Goal: Task Accomplishment & Management: Manage account settings

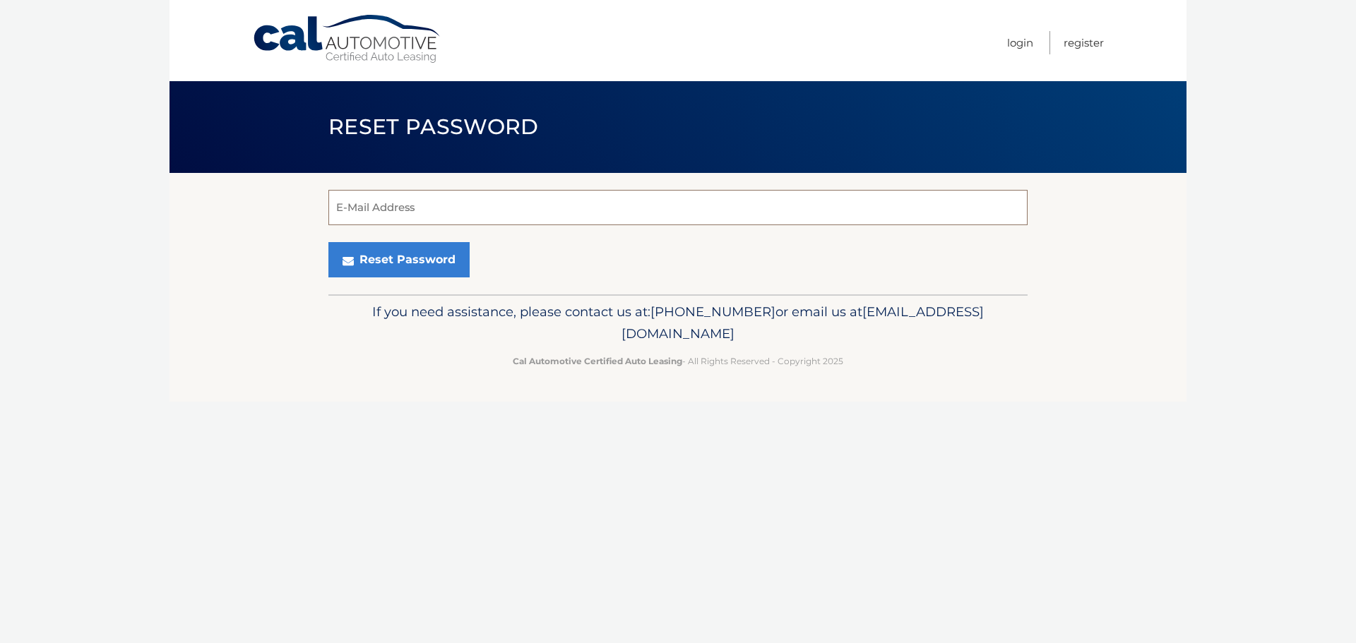
click at [445, 192] on input "E-Mail Address" at bounding box center [677, 207] width 699 height 35
click at [386, 191] on input "E-Mail Address" at bounding box center [677, 207] width 699 height 35
click at [380, 309] on p "If you need assistance, please contact us at: 609-807-3200 or email us at Custo…" at bounding box center [678, 323] width 681 height 45
click at [430, 259] on button "Reset Password" at bounding box center [398, 259] width 141 height 35
click at [763, 316] on span "[PHONE_NUMBER]" at bounding box center [712, 312] width 125 height 16
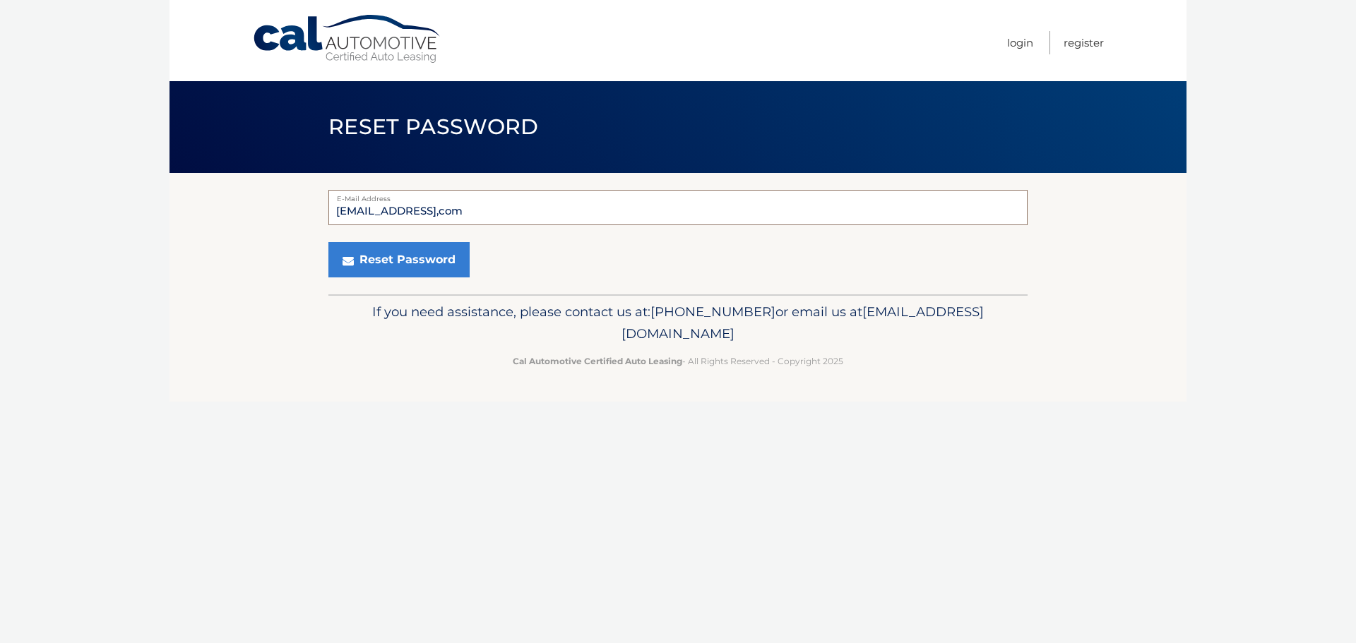
click at [527, 210] on input "lioramarciano@gmail,com" at bounding box center [677, 207] width 699 height 35
click at [565, 261] on div "Reset Password" at bounding box center [677, 259] width 699 height 35
click at [350, 263] on icon "submit" at bounding box center [347, 260] width 11 height 11
click at [419, 208] on input "lioramarciano@gmail,com" at bounding box center [677, 207] width 699 height 35
click at [414, 263] on button "Reset Password" at bounding box center [398, 259] width 141 height 35
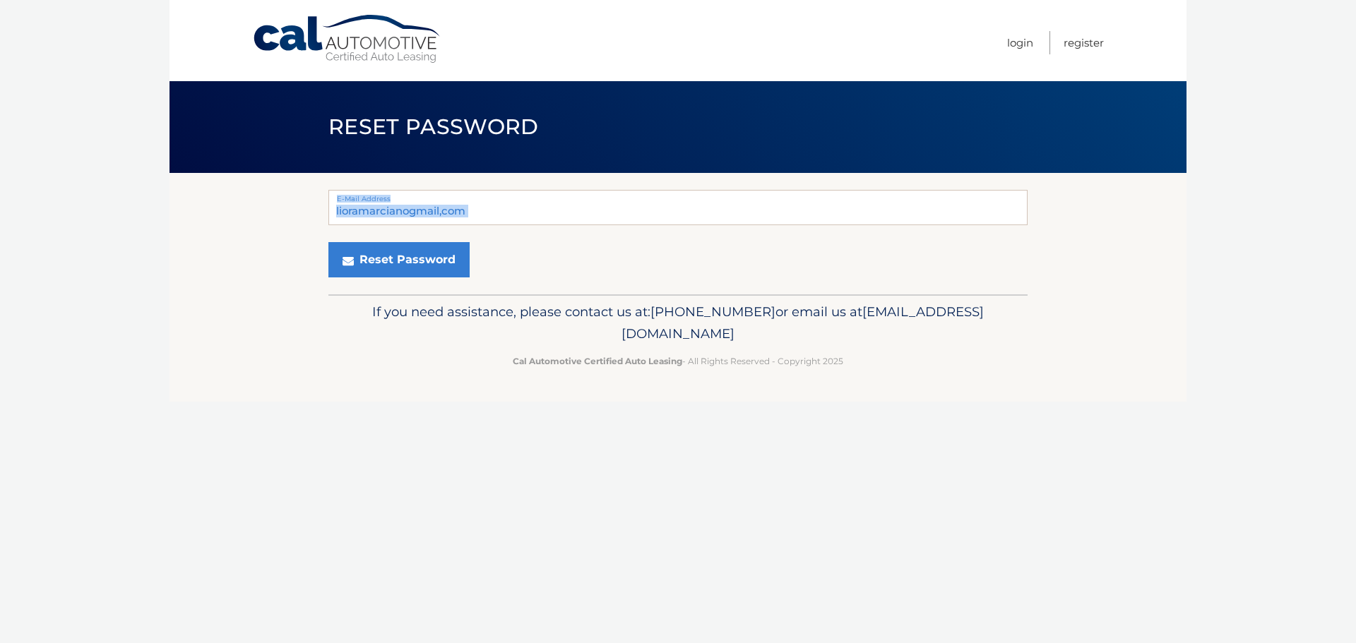
drag, startPoint x: 501, startPoint y: 199, endPoint x: 153, endPoint y: 220, distance: 348.8
click at [164, 230] on body "Cal Automotive Menu Login Register Reset Password" at bounding box center [678, 321] width 1356 height 643
click at [358, 352] on div "If you need assistance, please contact us at: 609-807-3200 or email us at Custo…" at bounding box center [677, 333] width 699 height 79
click at [410, 210] on input "lioramarcianogmail,com" at bounding box center [677, 207] width 699 height 35
click at [539, 241] on form "lioramarciano@gmail,com E-Mail Address Reset Password" at bounding box center [677, 234] width 699 height 88
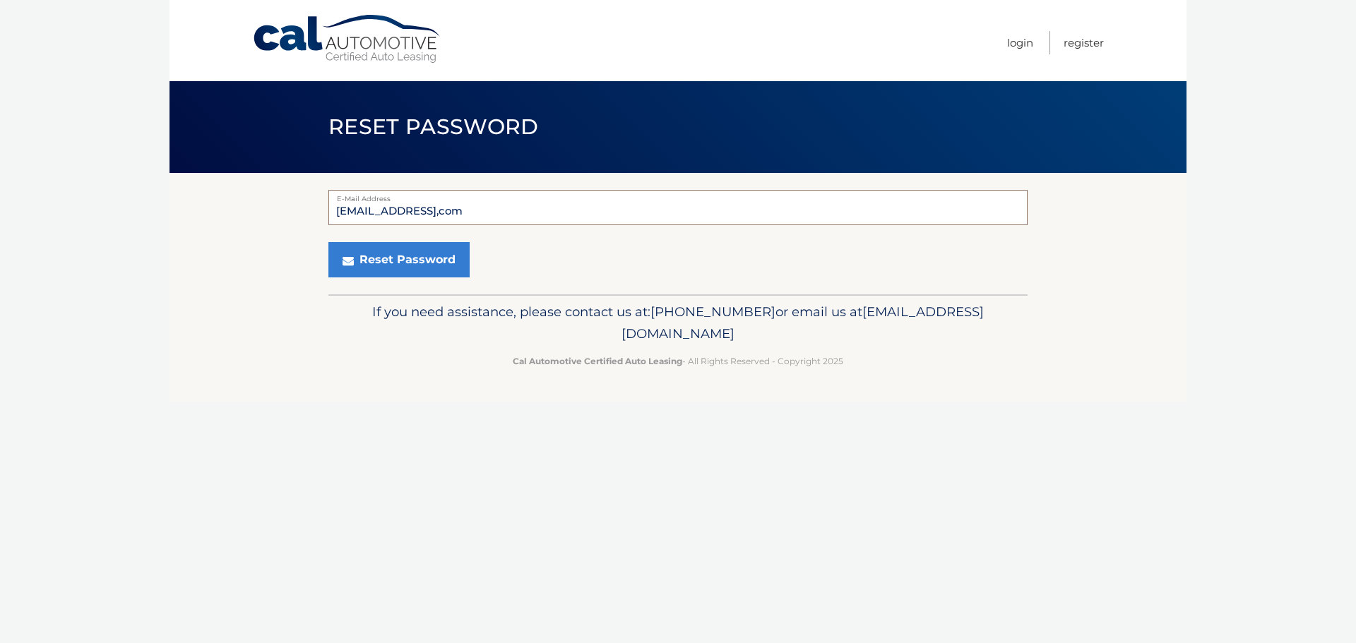
click at [455, 208] on input "lioramarciano@gmail,com" at bounding box center [677, 207] width 699 height 35
type input "lioramarciano@gmail.com"
click at [688, 231] on form "lioramarciano@gmail.com E-Mail Address Reset Password" at bounding box center [677, 234] width 699 height 88
click at [352, 256] on icon "submit" at bounding box center [347, 260] width 11 height 11
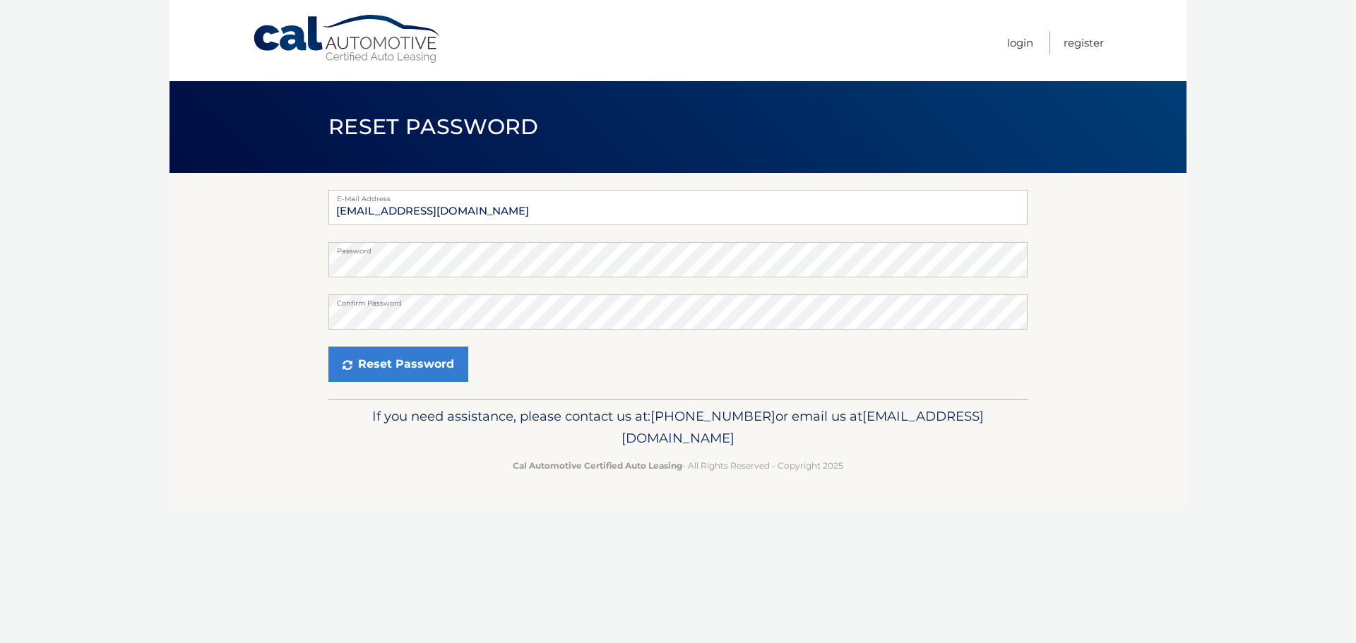
click at [306, 530] on div "Cal Automotive Menu Login Register Reset Password Password" at bounding box center [677, 321] width 1017 height 643
click at [396, 371] on button "Reset Password" at bounding box center [398, 364] width 140 height 35
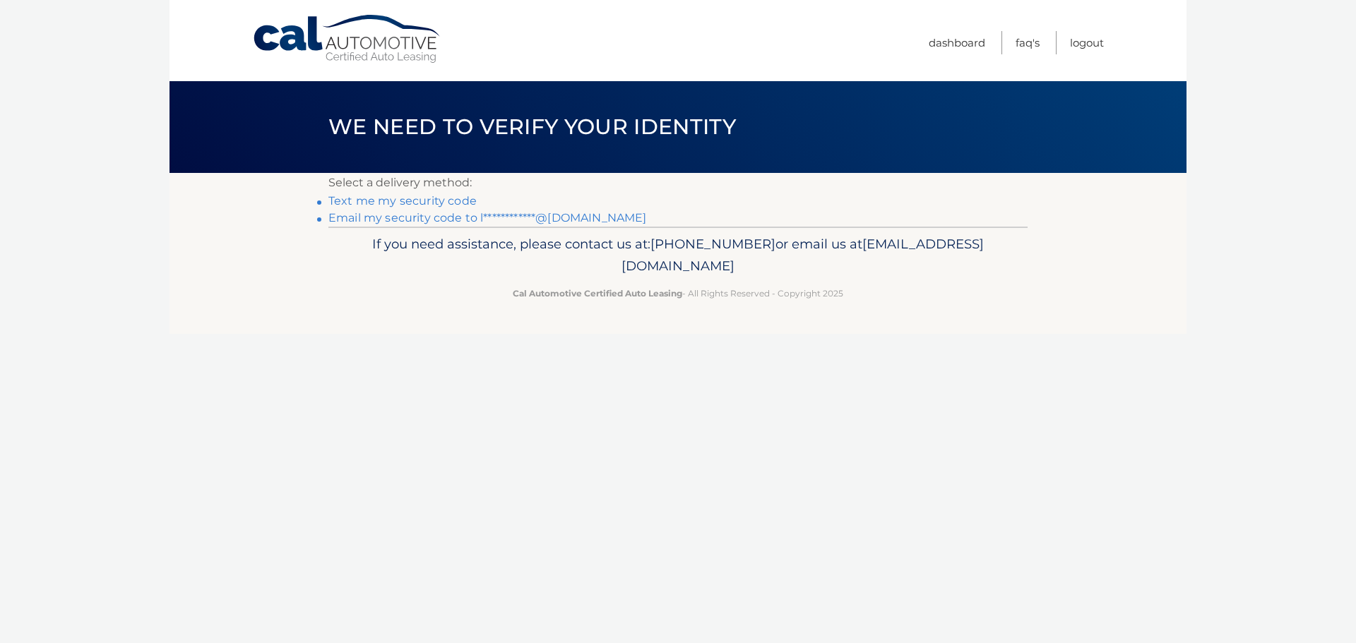
click at [443, 203] on link "Text me my security code" at bounding box center [402, 200] width 148 height 13
click at [443, 217] on link "**********" at bounding box center [487, 217] width 318 height 13
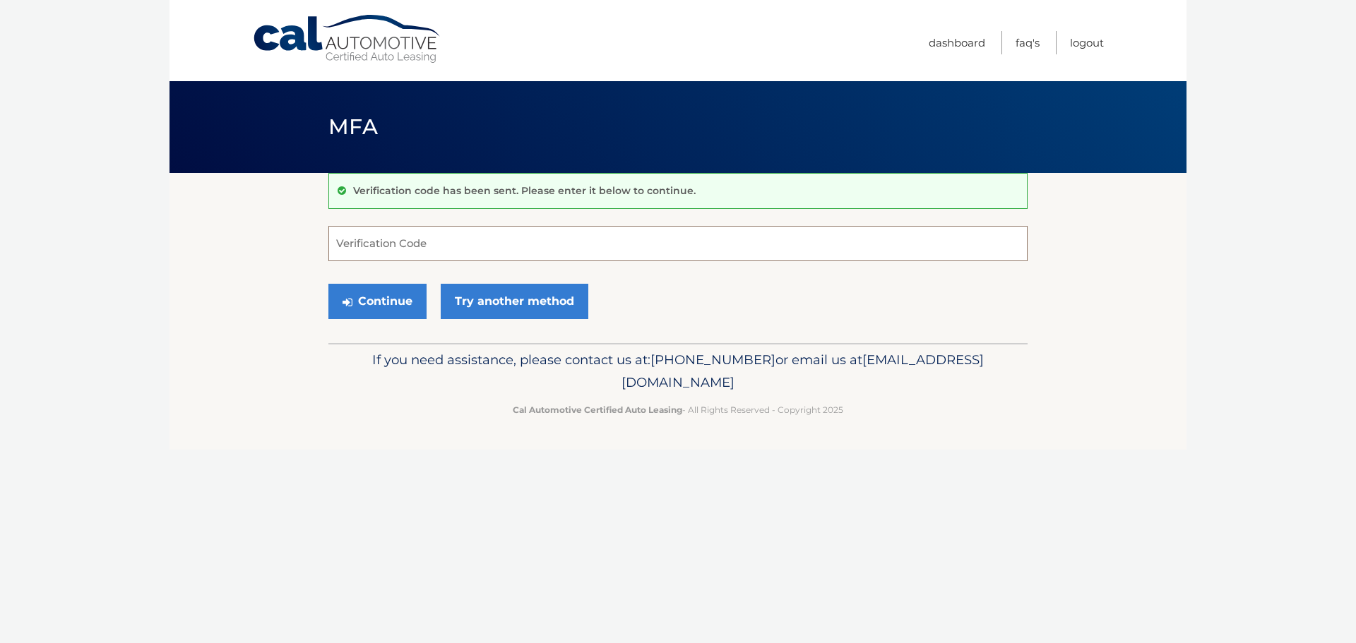
click at [441, 242] on input "Verification Code" at bounding box center [677, 243] width 699 height 35
click at [374, 242] on input "Verification Code" at bounding box center [677, 243] width 699 height 35
type input "788726"
click at [376, 302] on button "Continue" at bounding box center [377, 301] width 98 height 35
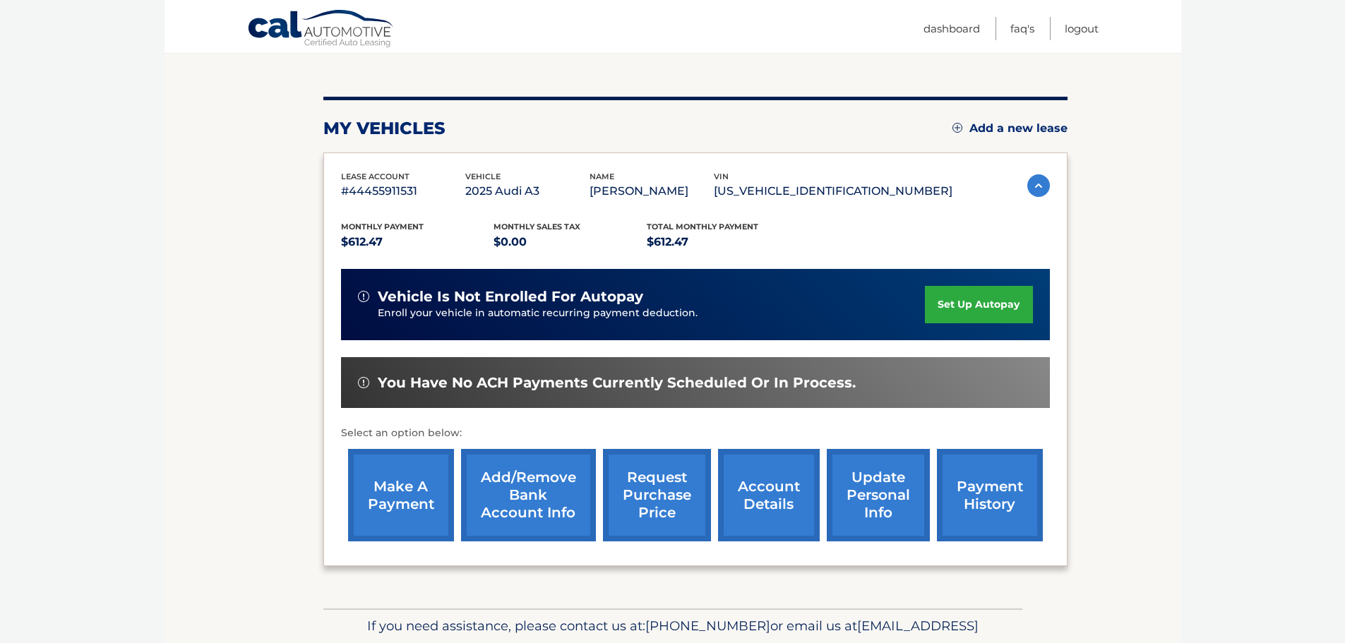
scroll to position [141, 0]
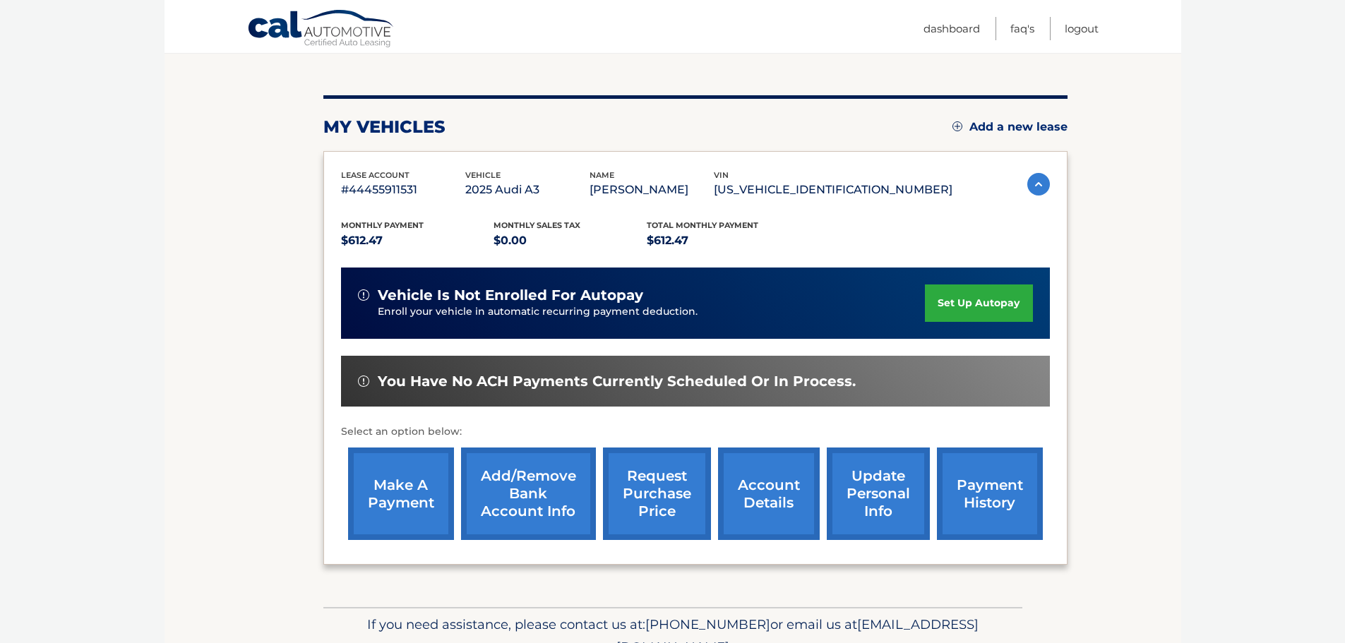
click at [674, 491] on link "request purchase price" at bounding box center [657, 494] width 108 height 93
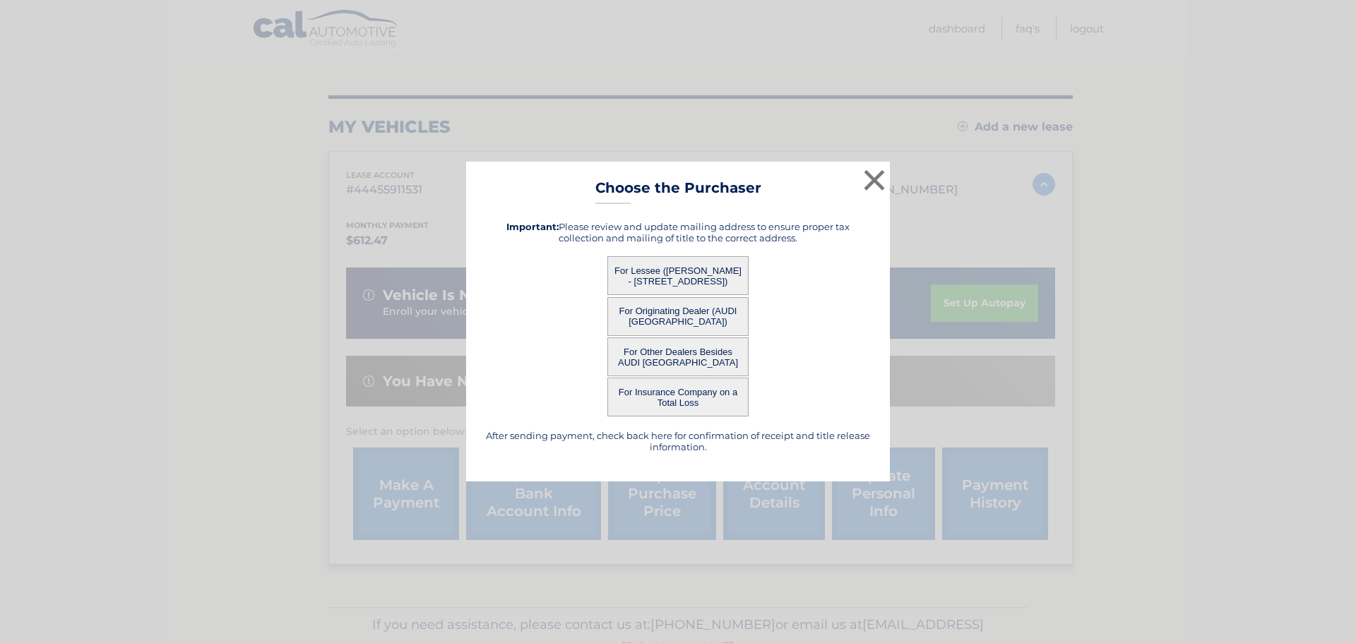
click at [691, 323] on button "For Originating Dealer (AUDI BROOKLYN)" at bounding box center [677, 316] width 141 height 39
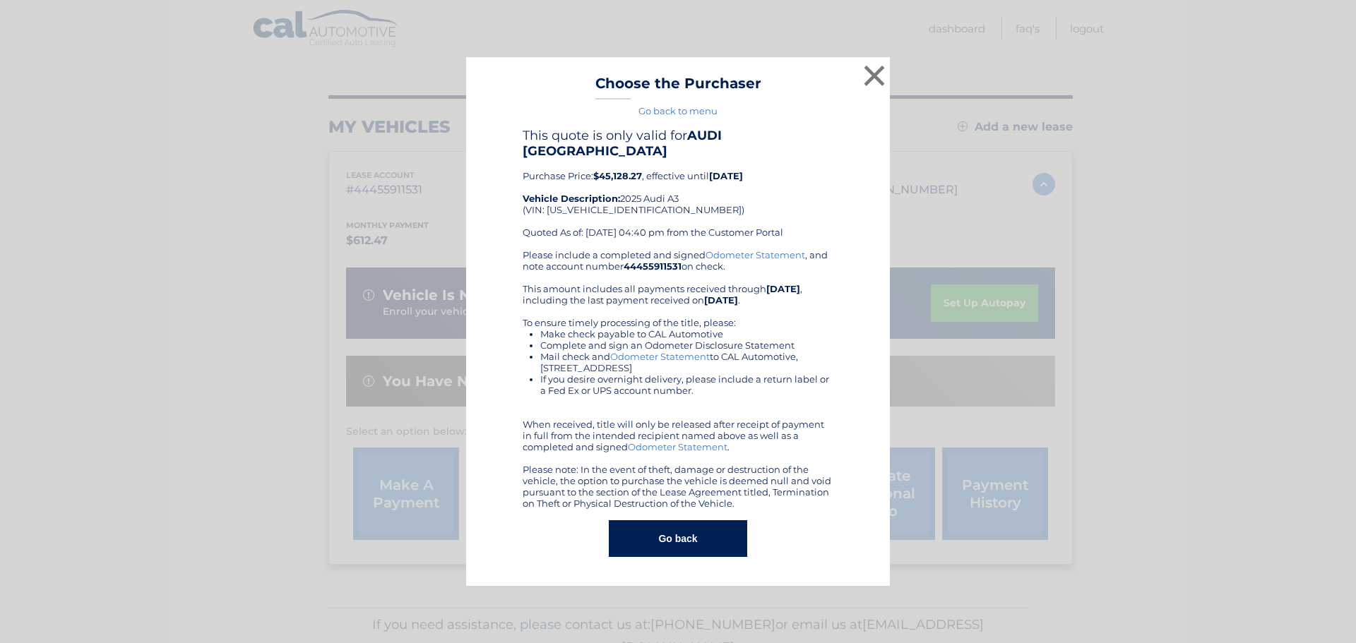
click at [693, 533] on button "Go back" at bounding box center [678, 538] width 138 height 37
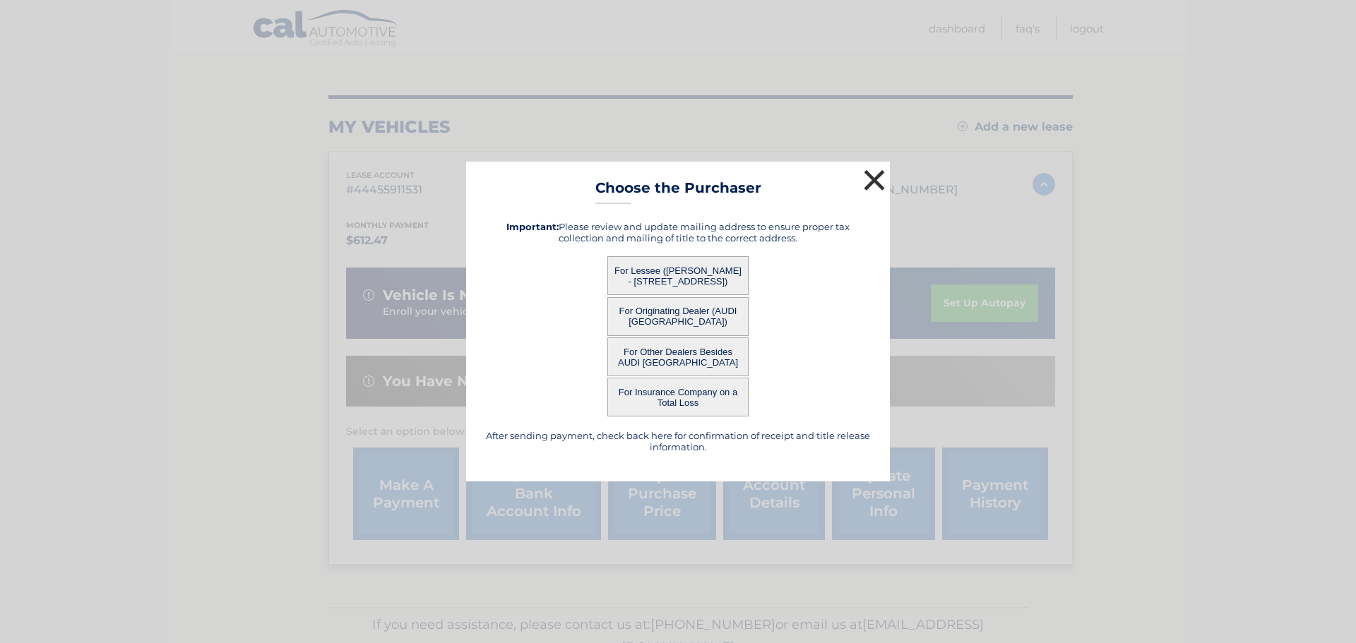
click at [877, 178] on button "×" at bounding box center [874, 180] width 28 height 28
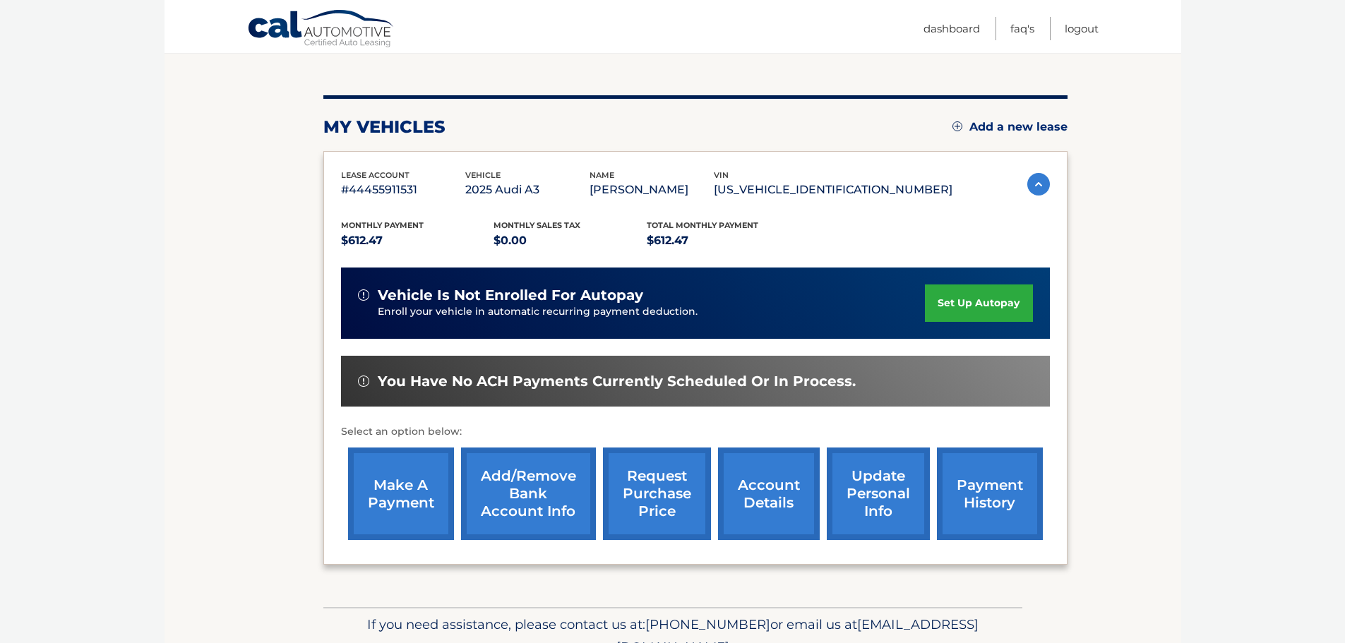
click at [399, 501] on link "make a payment" at bounding box center [401, 494] width 106 height 93
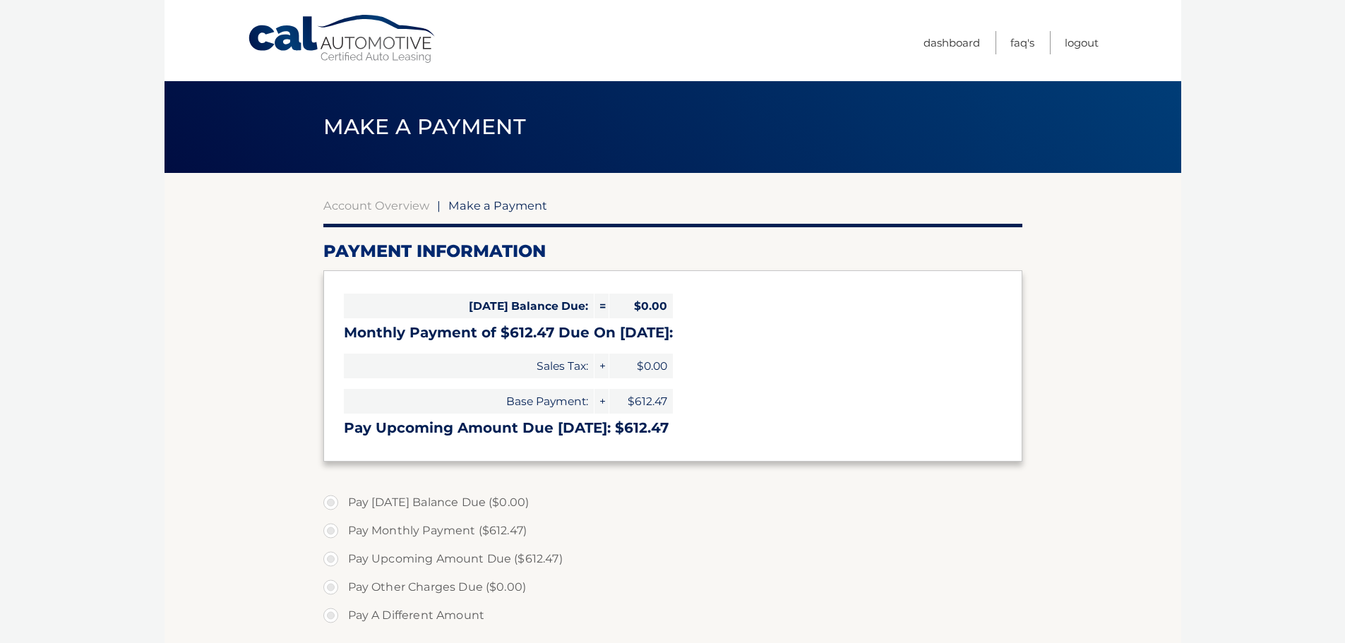
select select "N2U0YTJmMzAtNTM5Yi00Nzg5LWE3ZGUtNGM3NjI4MTRiM2Fk"
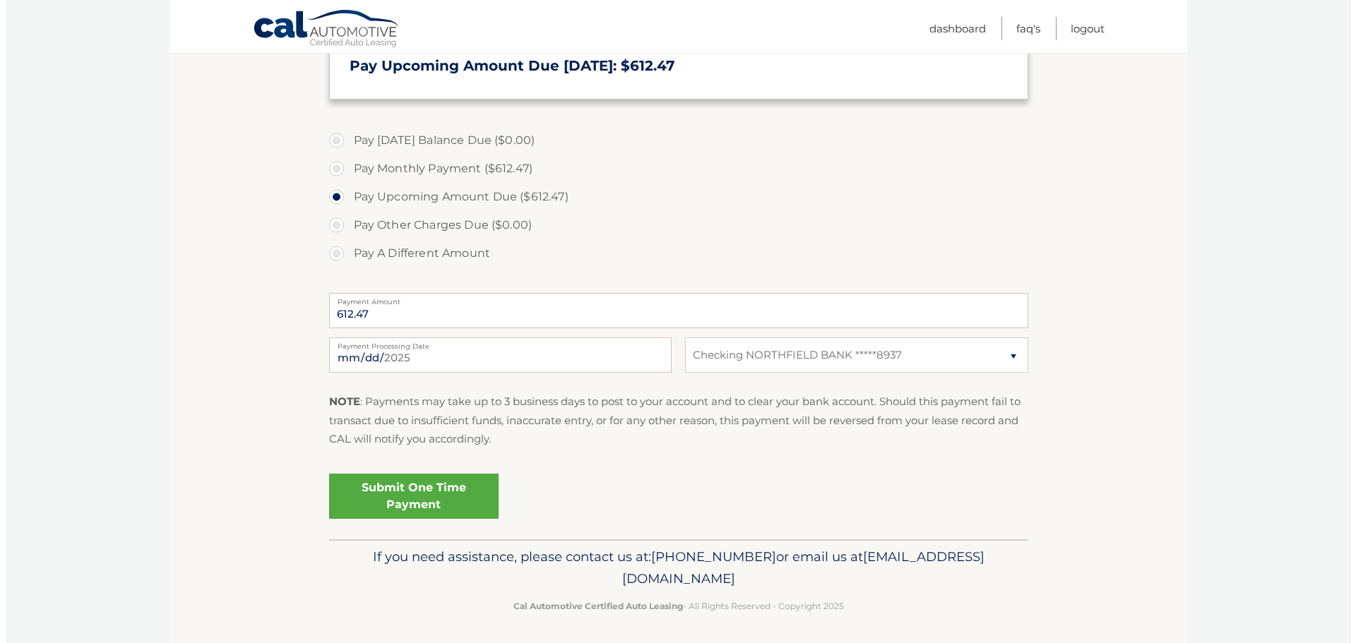
scroll to position [366, 0]
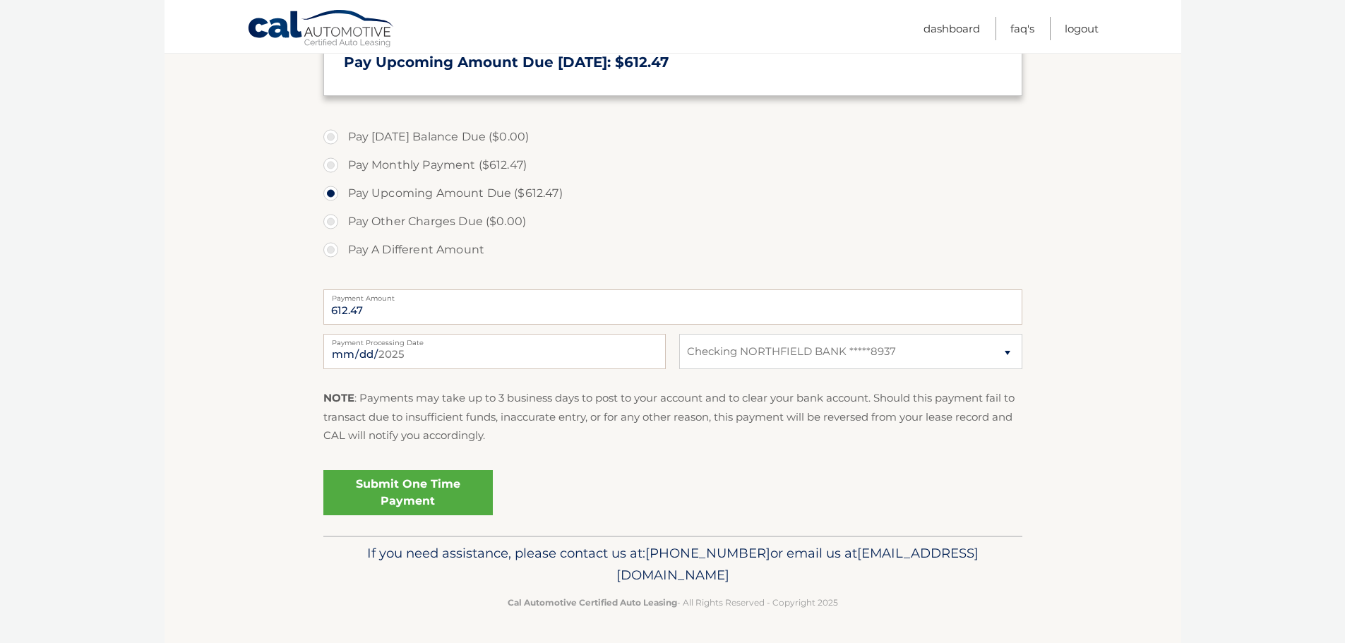
click at [395, 499] on link "Submit One Time Payment" at bounding box center [407, 492] width 169 height 45
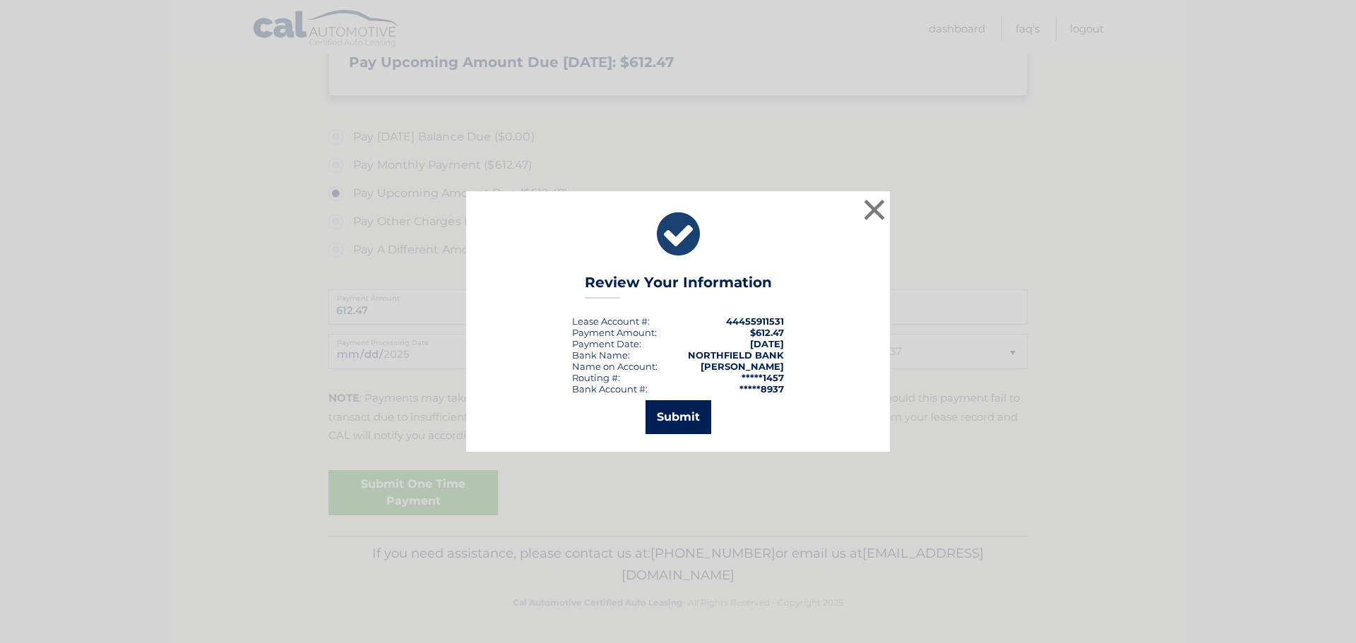
click at [678, 426] on button "Submit" at bounding box center [678, 417] width 66 height 34
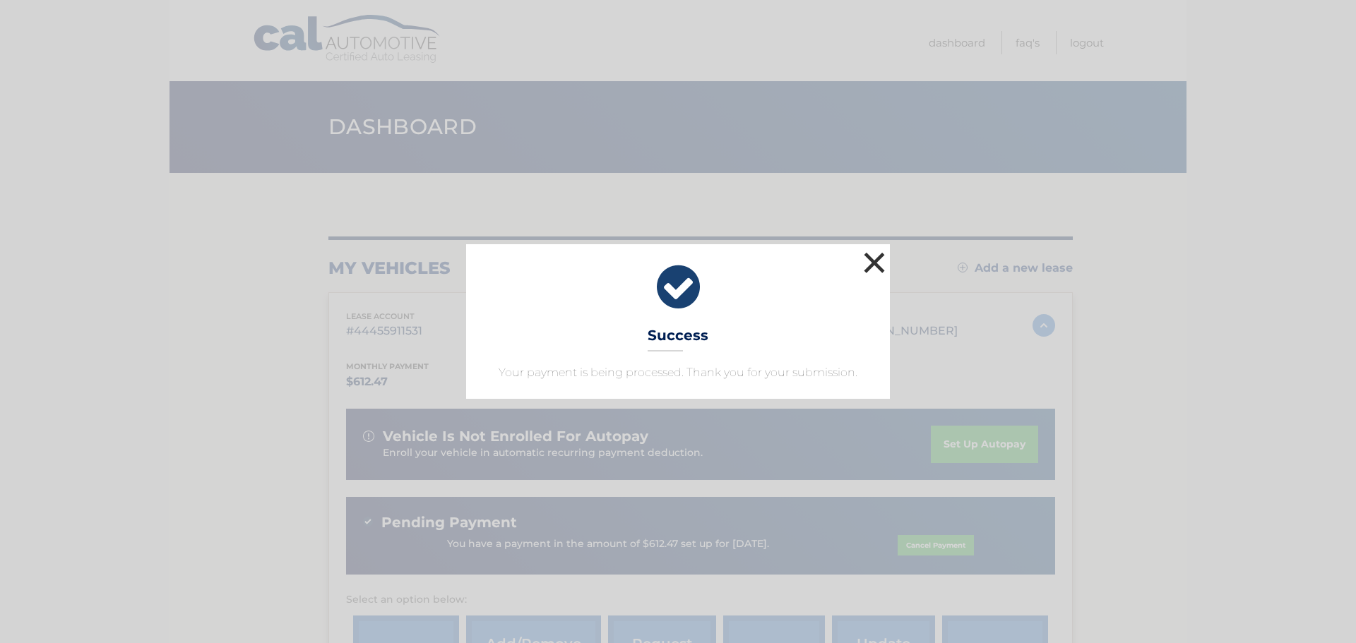
click at [873, 265] on button "×" at bounding box center [874, 263] width 28 height 28
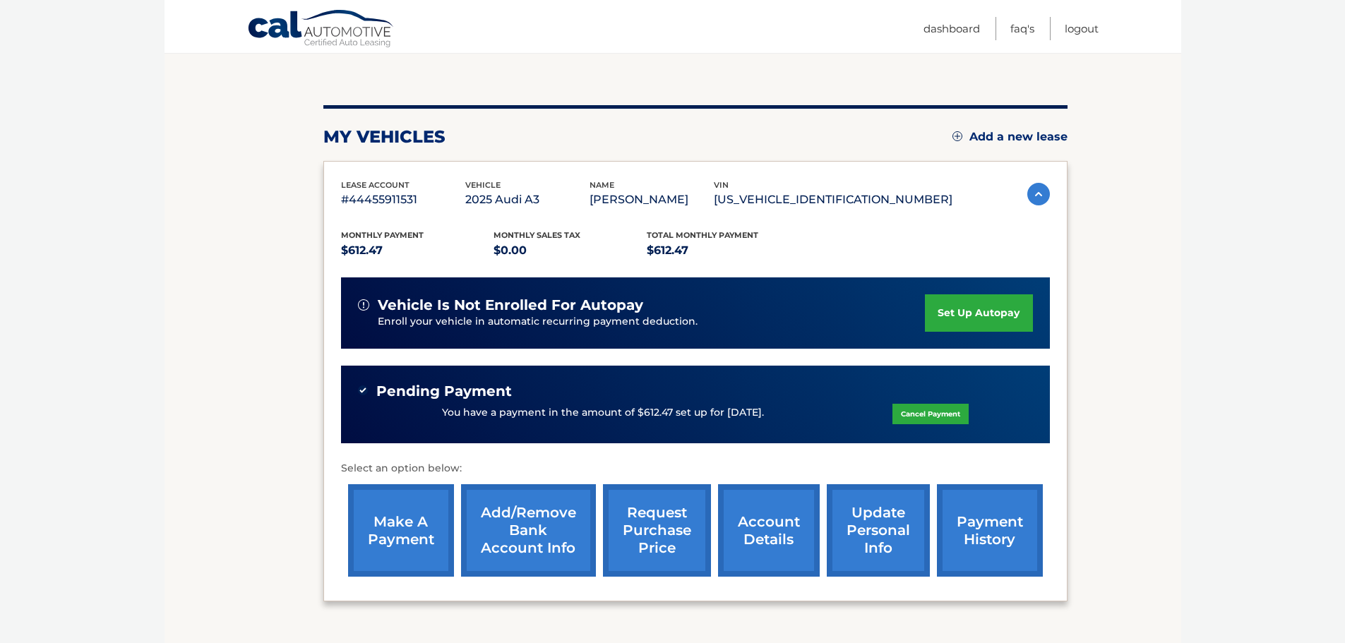
scroll to position [239, 0]
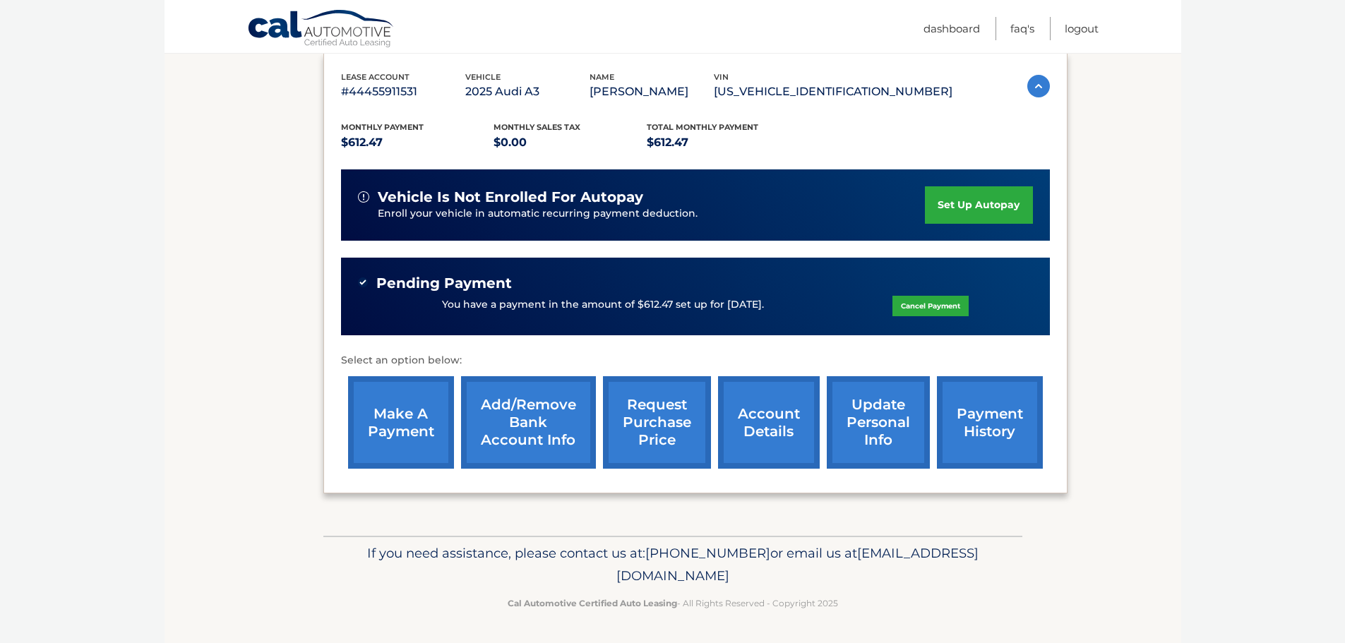
click at [995, 431] on link "payment history" at bounding box center [990, 422] width 106 height 93
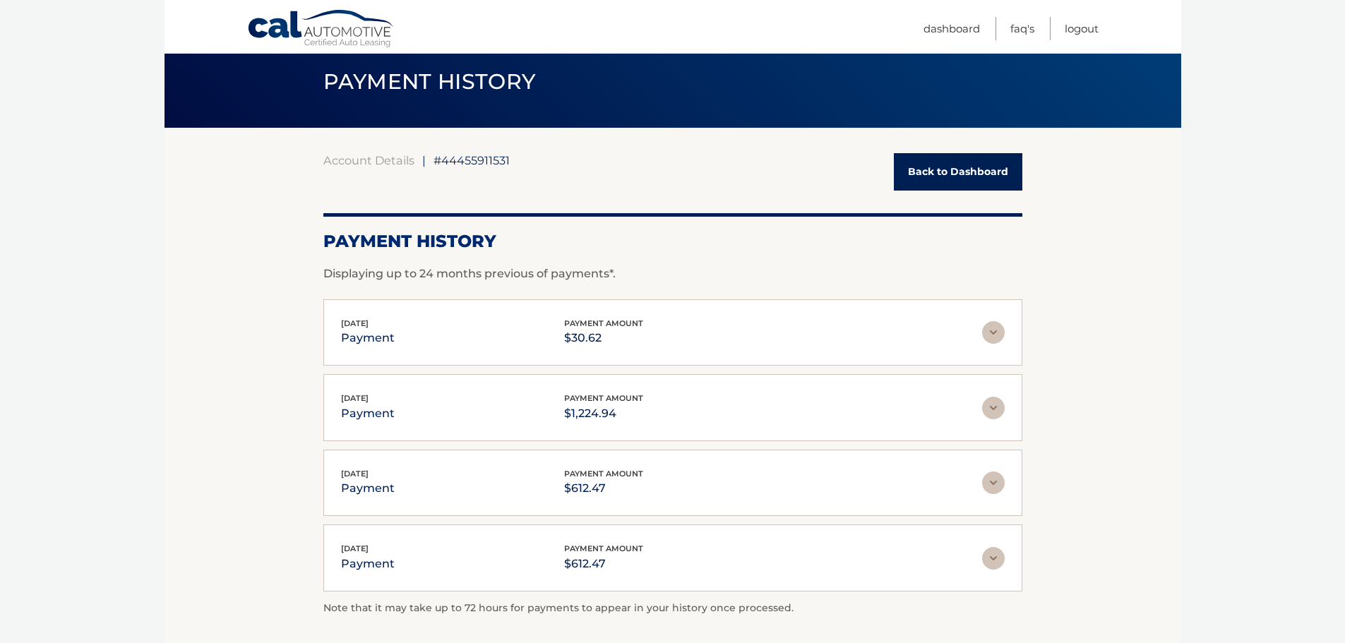
scroll to position [71, 0]
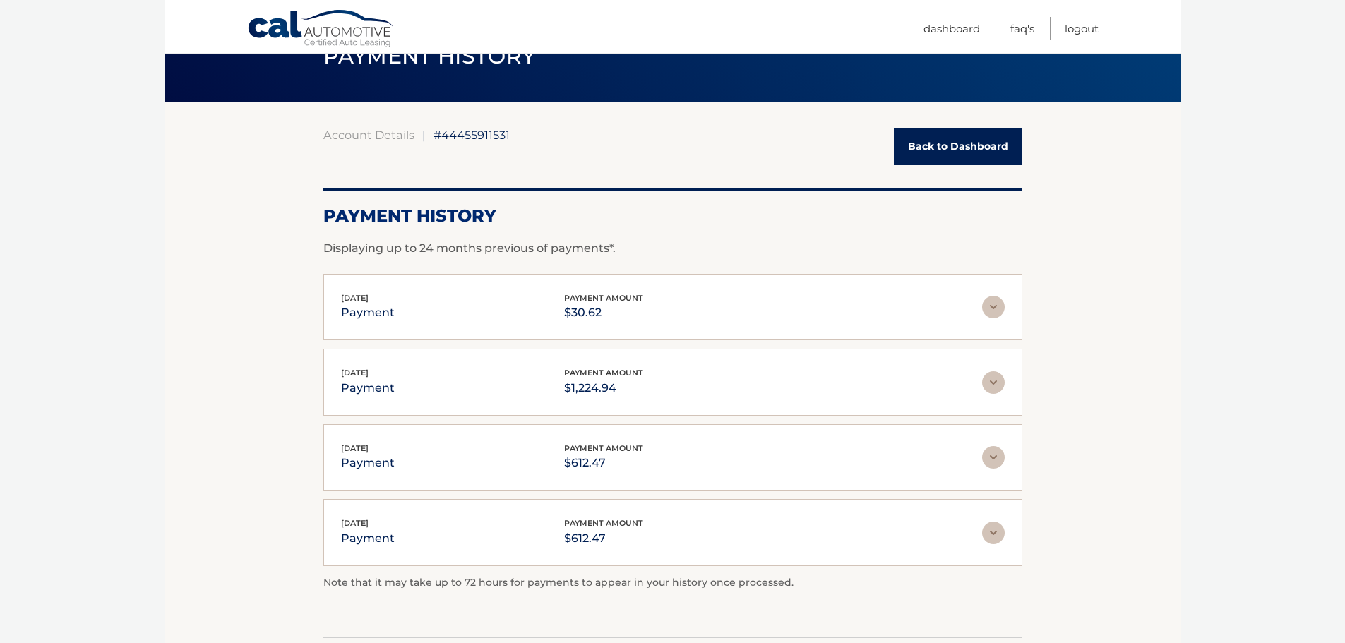
click at [969, 141] on link "Back to Dashboard" at bounding box center [958, 146] width 129 height 37
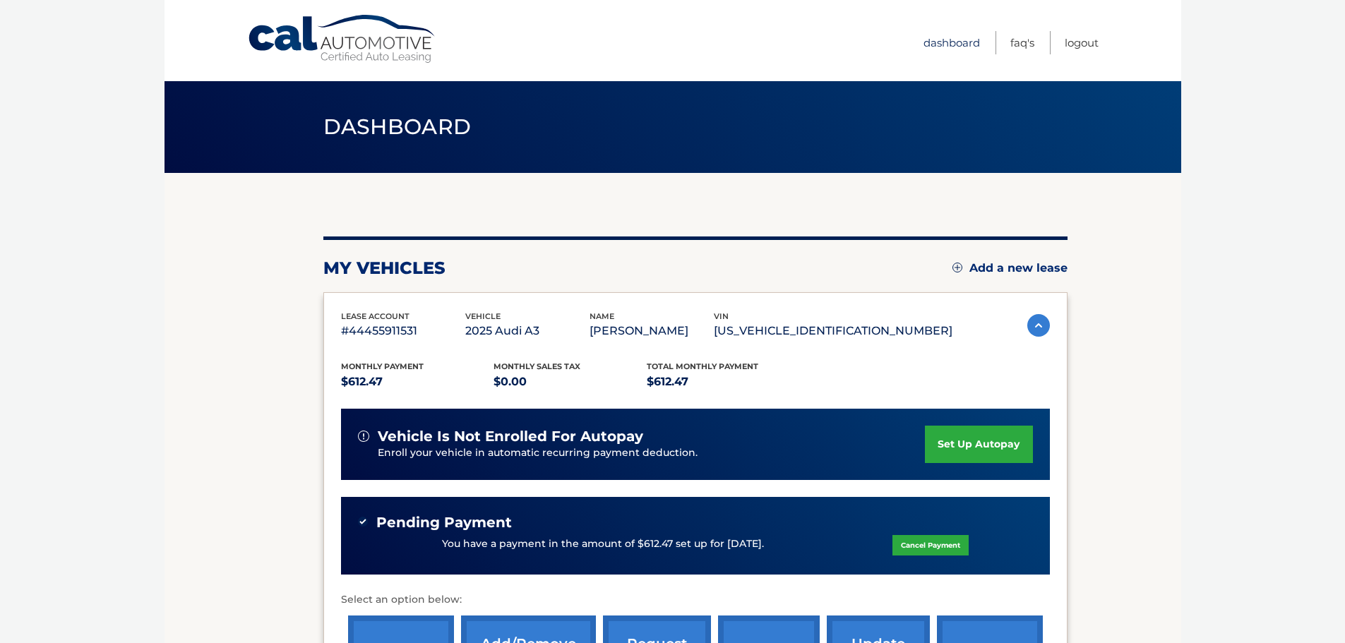
click at [941, 49] on link "Dashboard" at bounding box center [952, 42] width 56 height 23
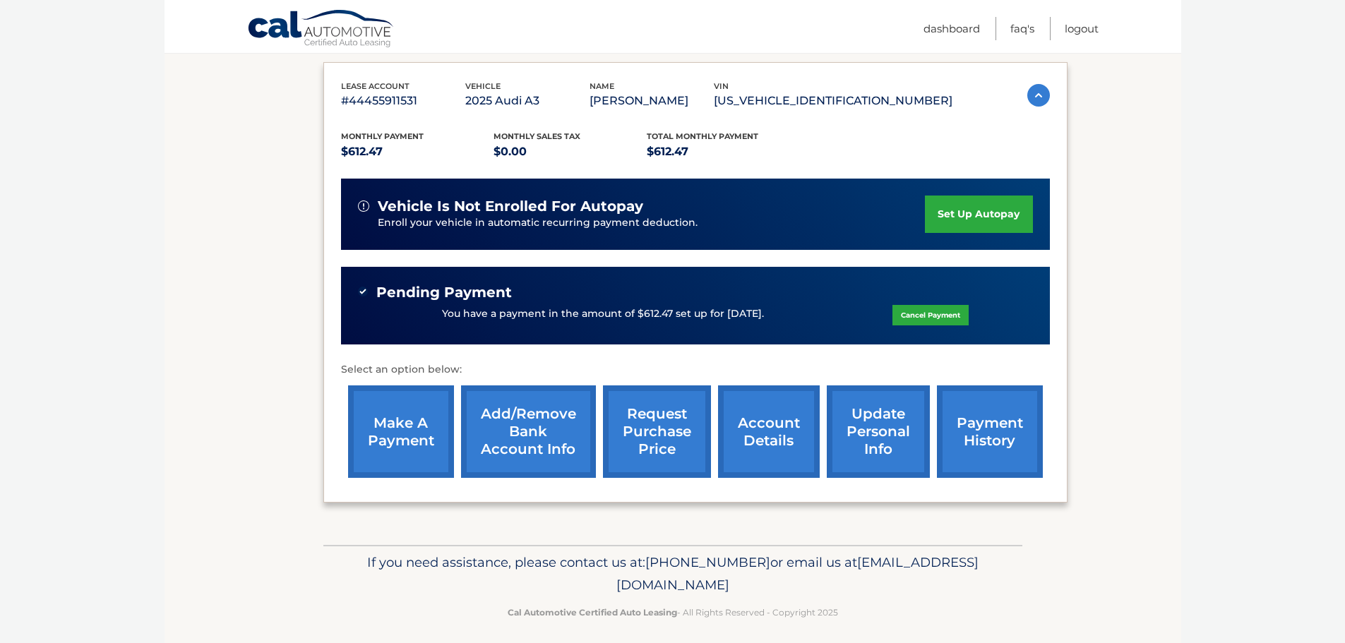
scroll to position [239, 0]
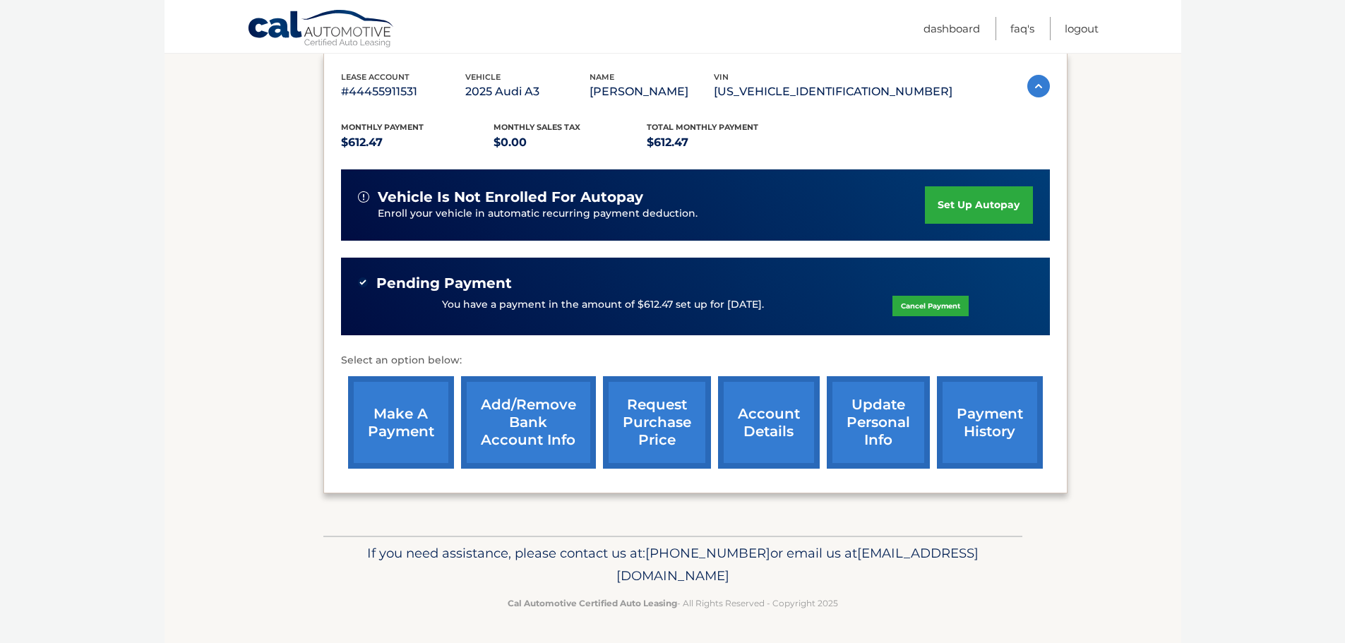
click at [772, 432] on link "account details" at bounding box center [769, 422] width 102 height 93
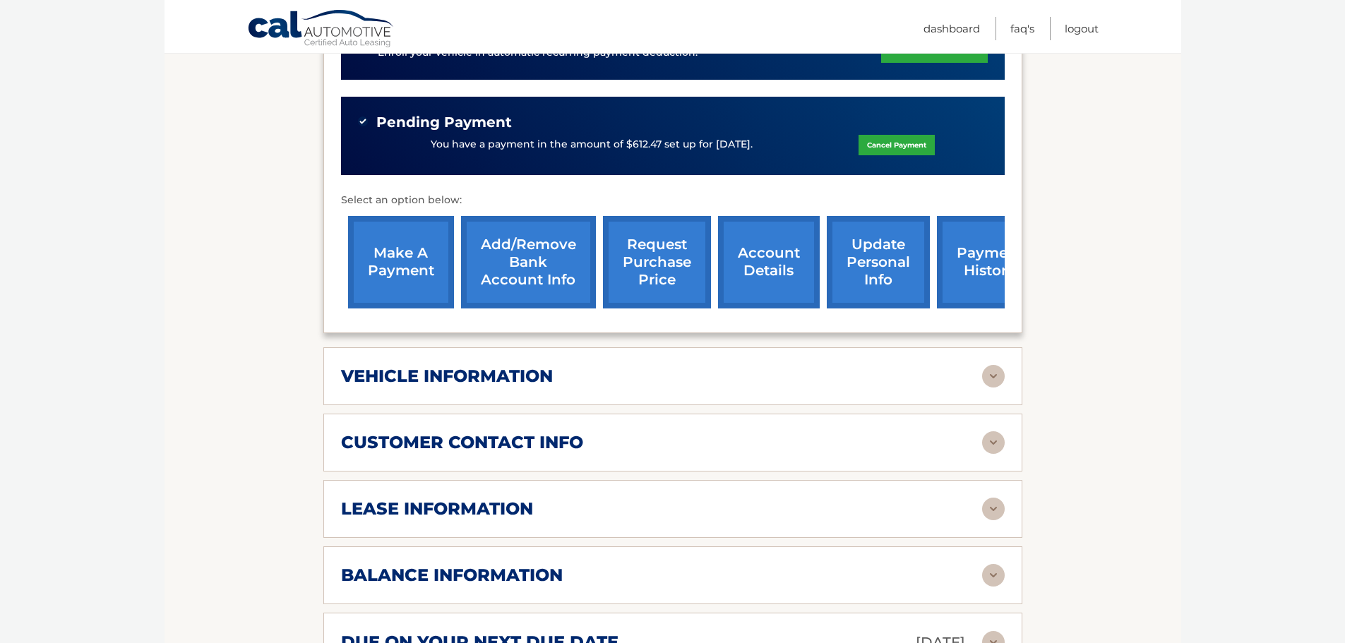
scroll to position [424, 0]
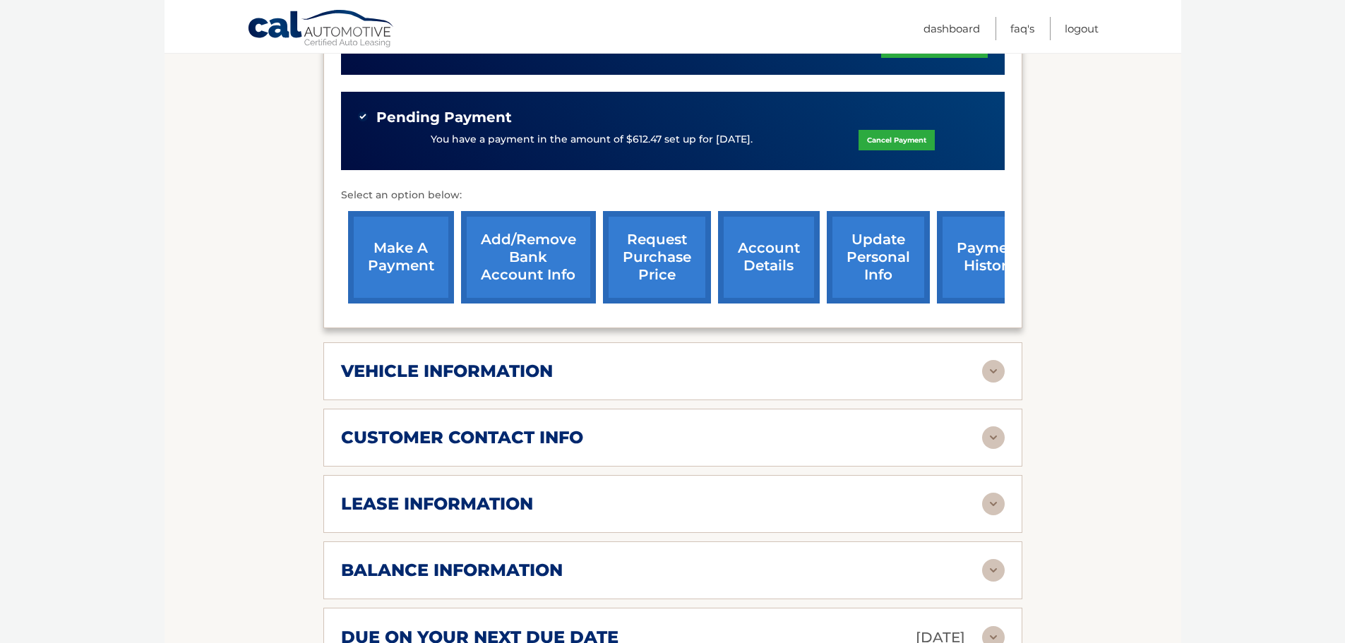
click at [993, 438] on img at bounding box center [993, 437] width 23 height 23
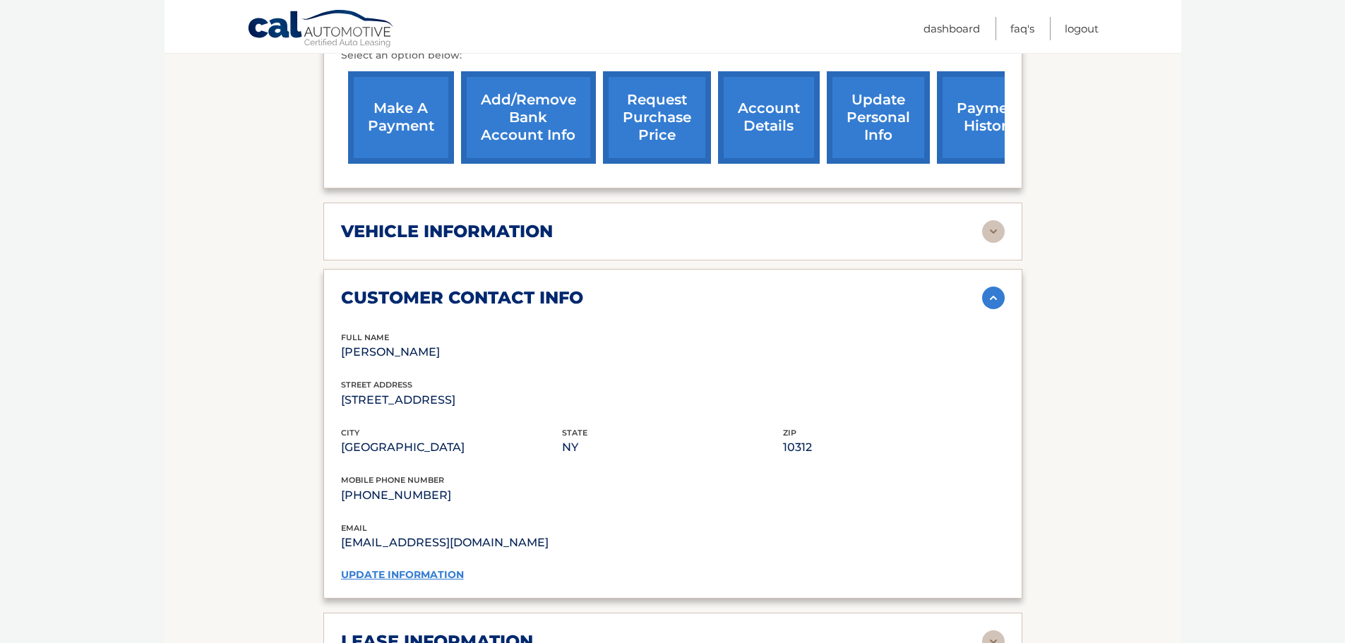
scroll to position [565, 0]
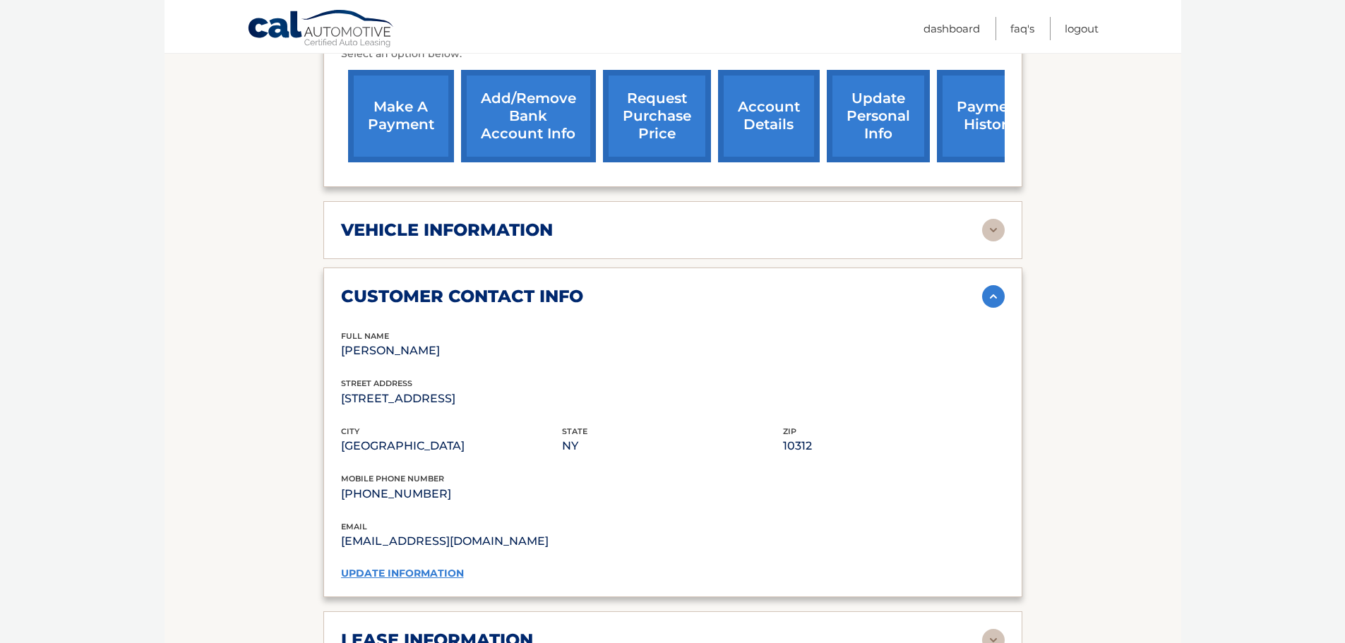
click at [422, 567] on link "update information" at bounding box center [402, 573] width 123 height 13
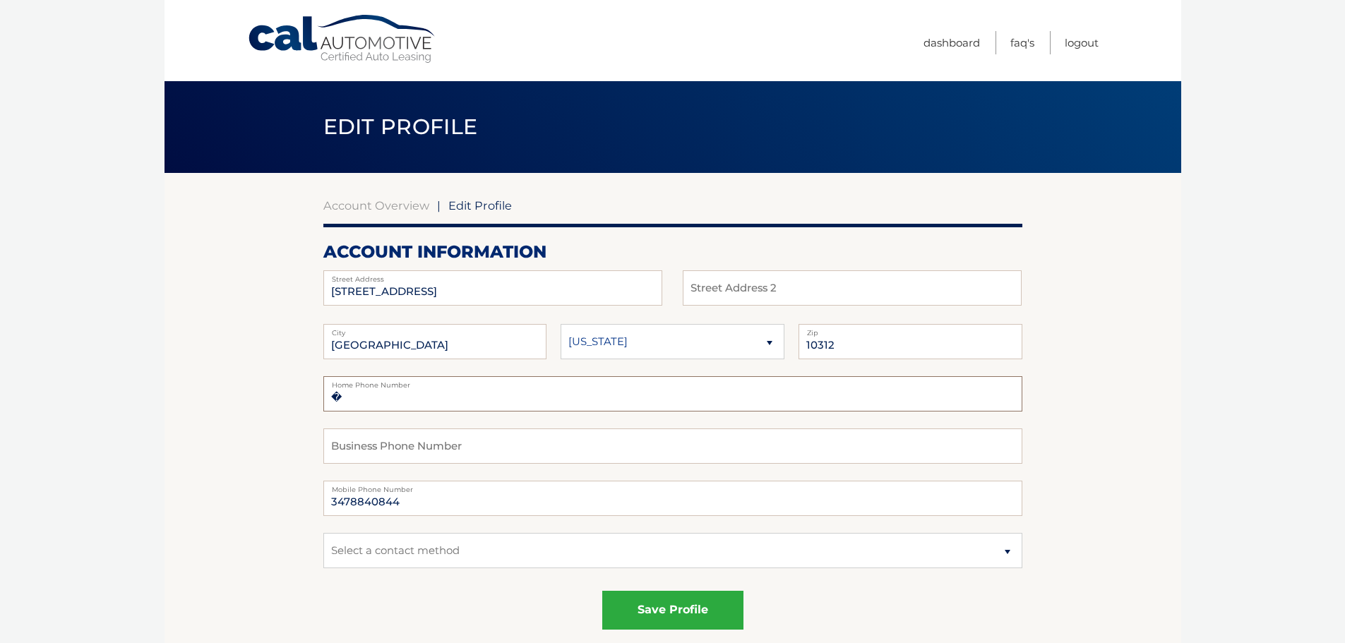
click at [420, 397] on input "�" at bounding box center [672, 393] width 699 height 35
type input "�7187023086"
click at [679, 608] on button "save profile" at bounding box center [672, 610] width 141 height 39
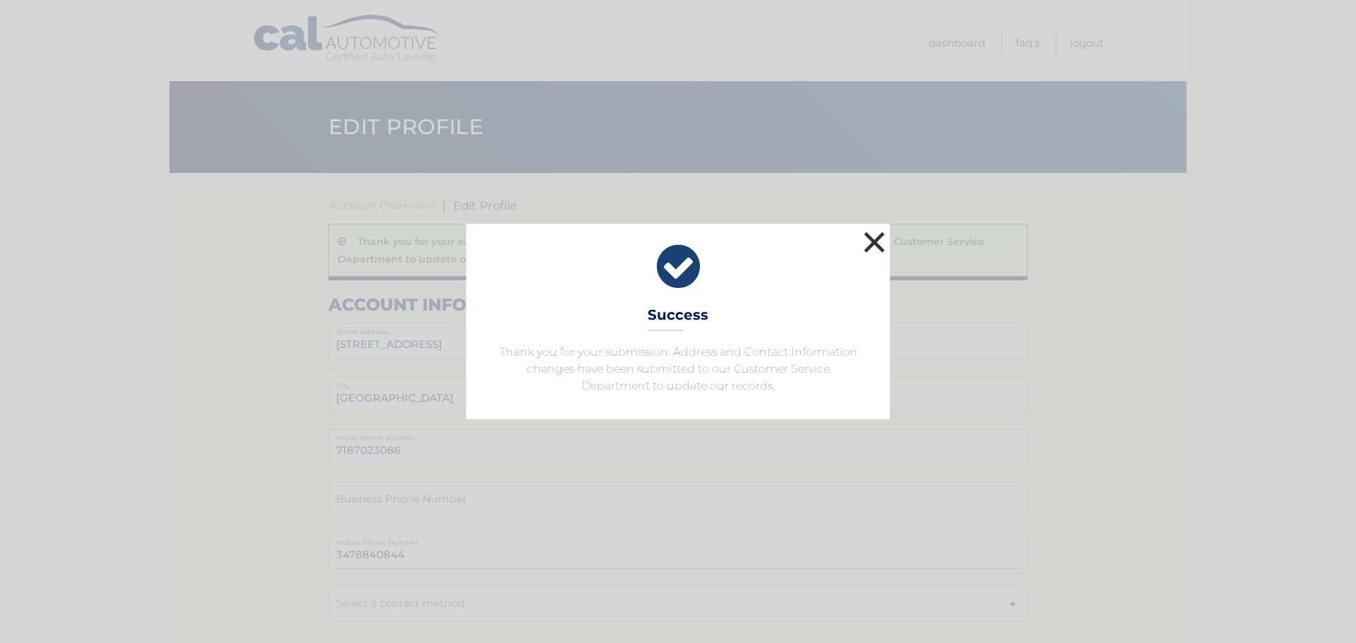
click at [875, 241] on button "×" at bounding box center [874, 242] width 28 height 28
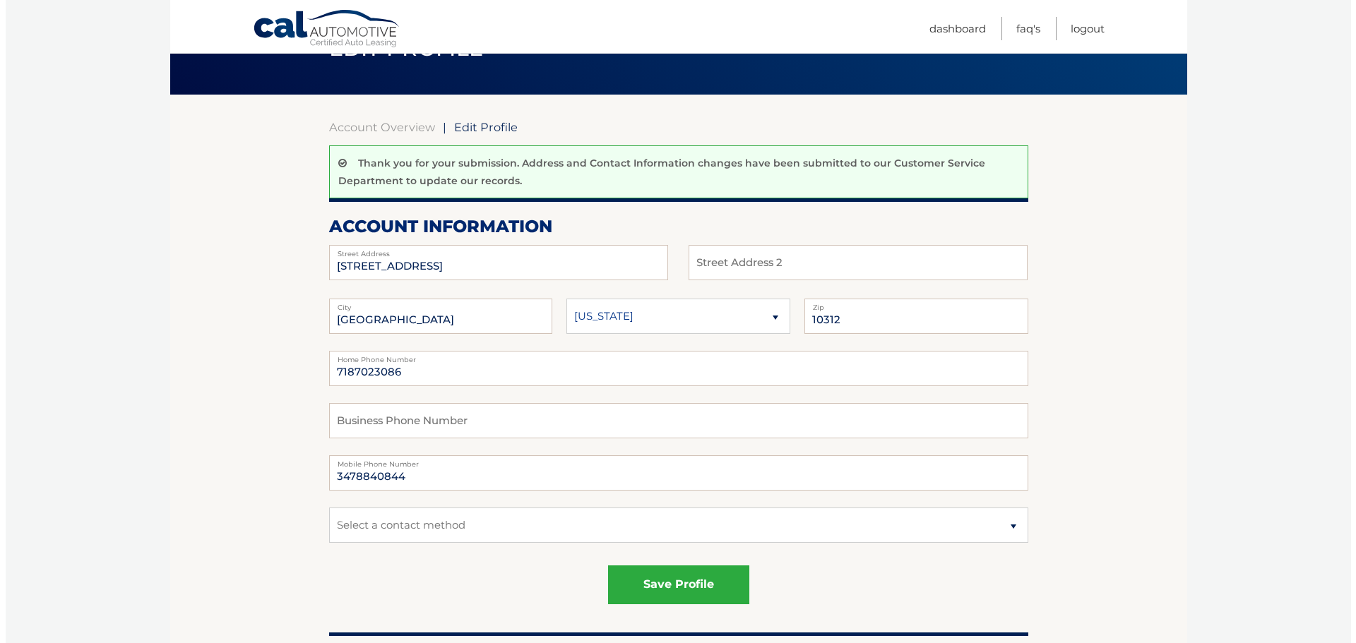
scroll to position [212, 0]
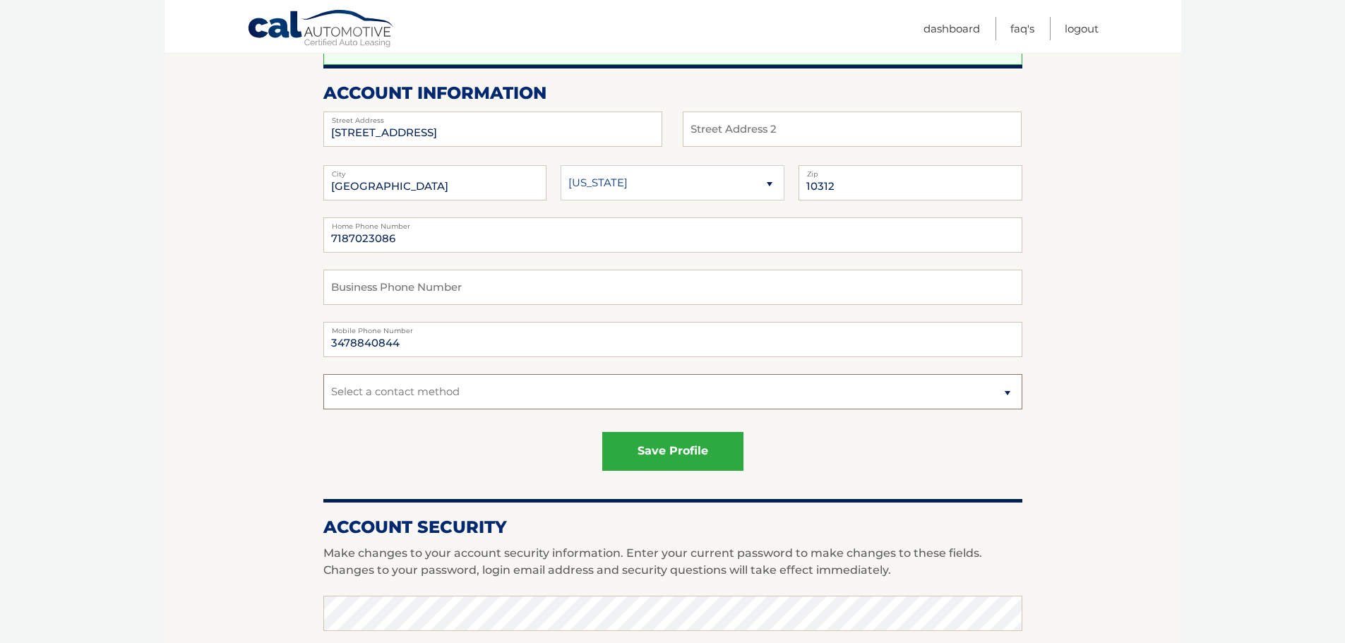
click at [1006, 394] on select "Select a contact method Mobile Home" at bounding box center [672, 391] width 699 height 35
select select "3"
click at [323, 374] on select "Select a contact method Mobile Home" at bounding box center [672, 391] width 699 height 35
click at [681, 455] on button "save profile" at bounding box center [672, 451] width 141 height 39
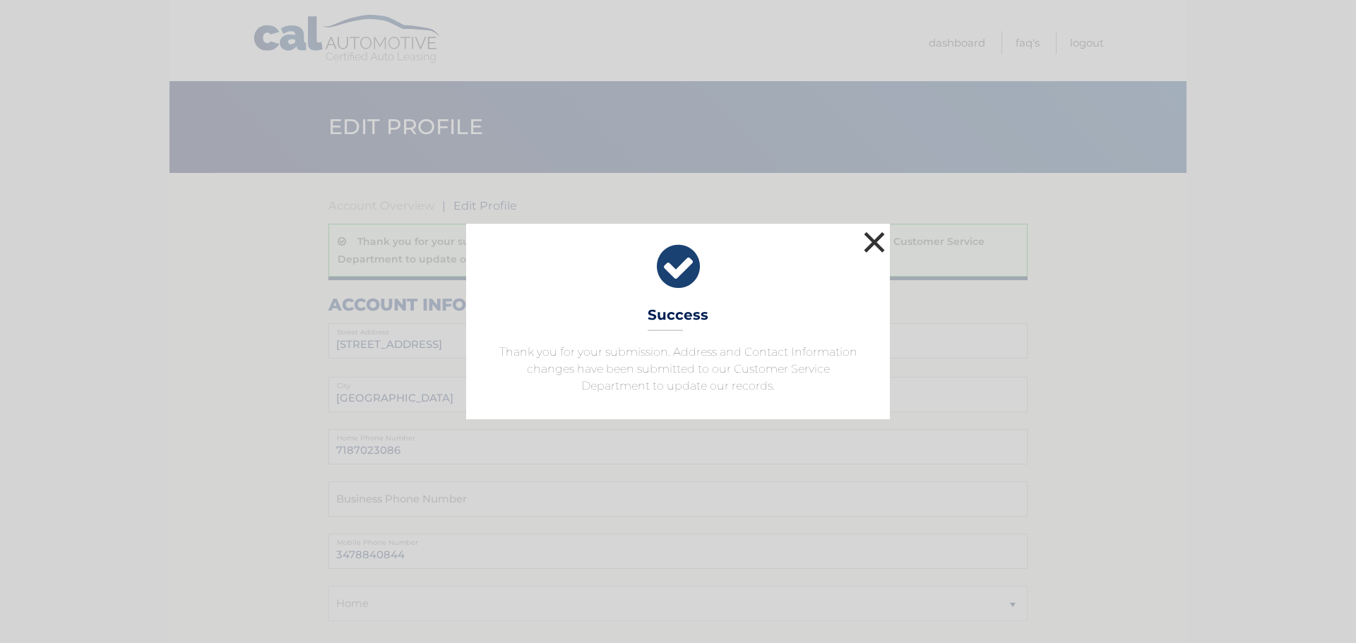
click at [876, 237] on button "×" at bounding box center [874, 242] width 28 height 28
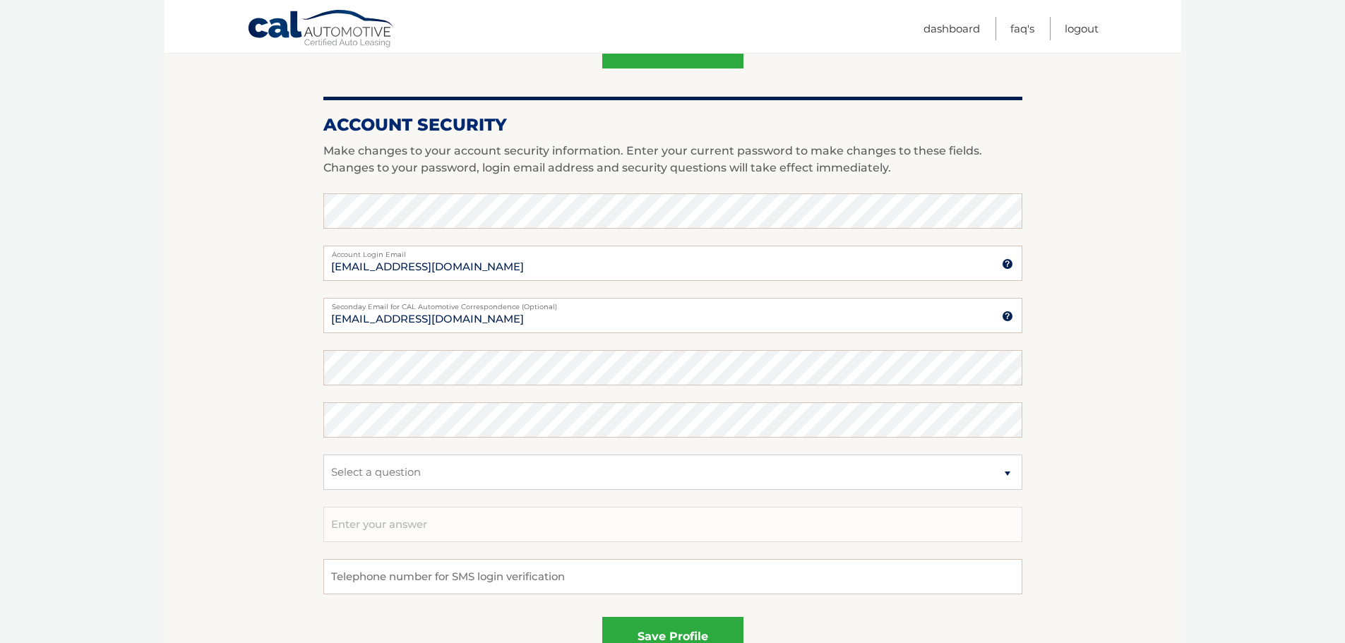
scroll to position [706, 0]
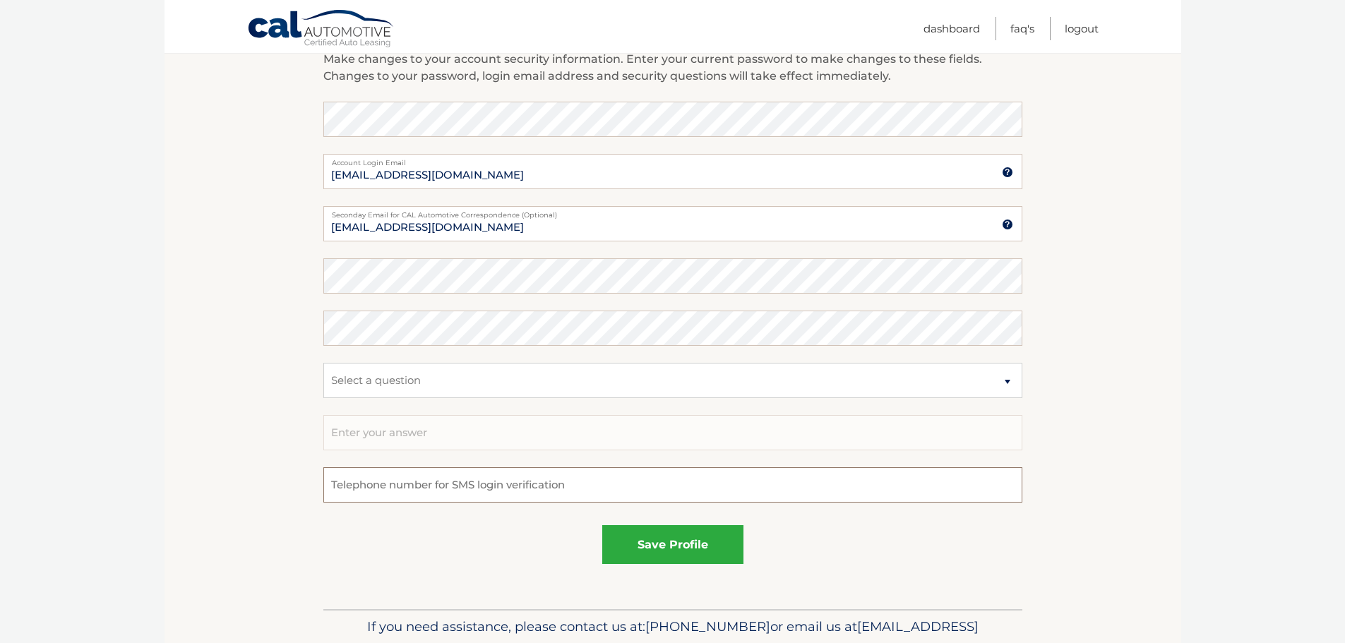
click at [626, 487] on input "tel" at bounding box center [672, 484] width 699 height 35
click at [544, 479] on input "7187027952" at bounding box center [672, 484] width 699 height 35
type input "7187023086"
click at [673, 551] on button "save profile" at bounding box center [672, 544] width 141 height 39
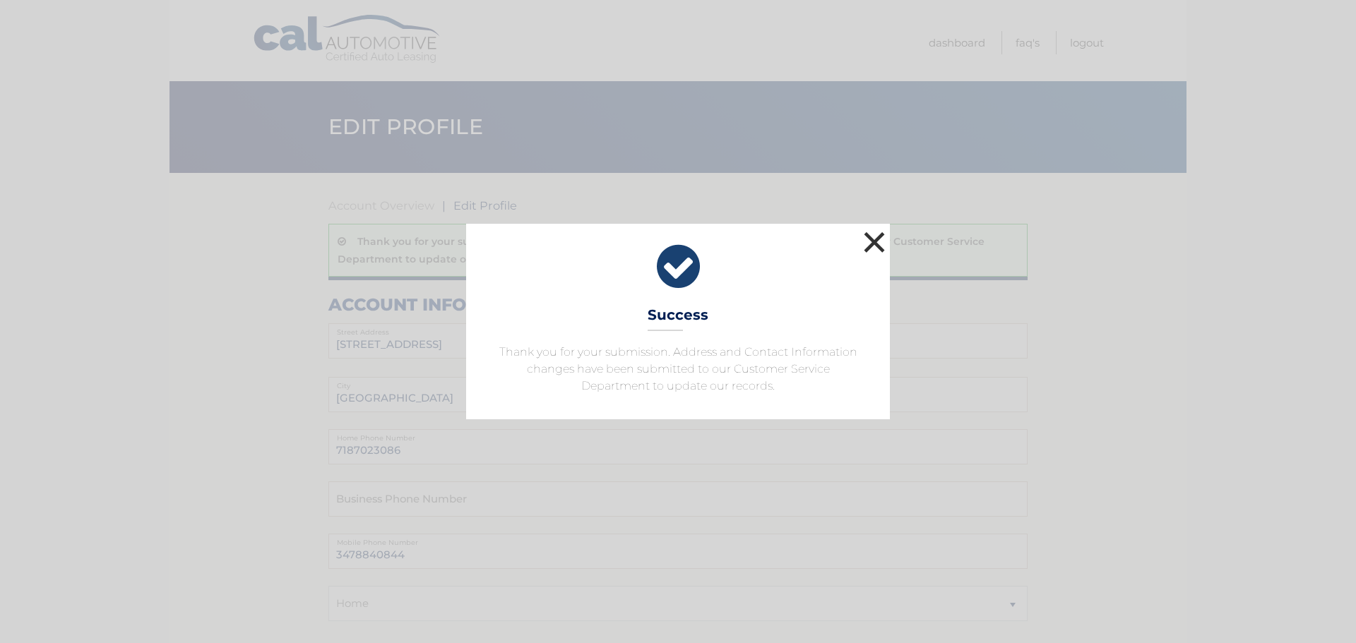
click at [868, 237] on button "×" at bounding box center [874, 242] width 28 height 28
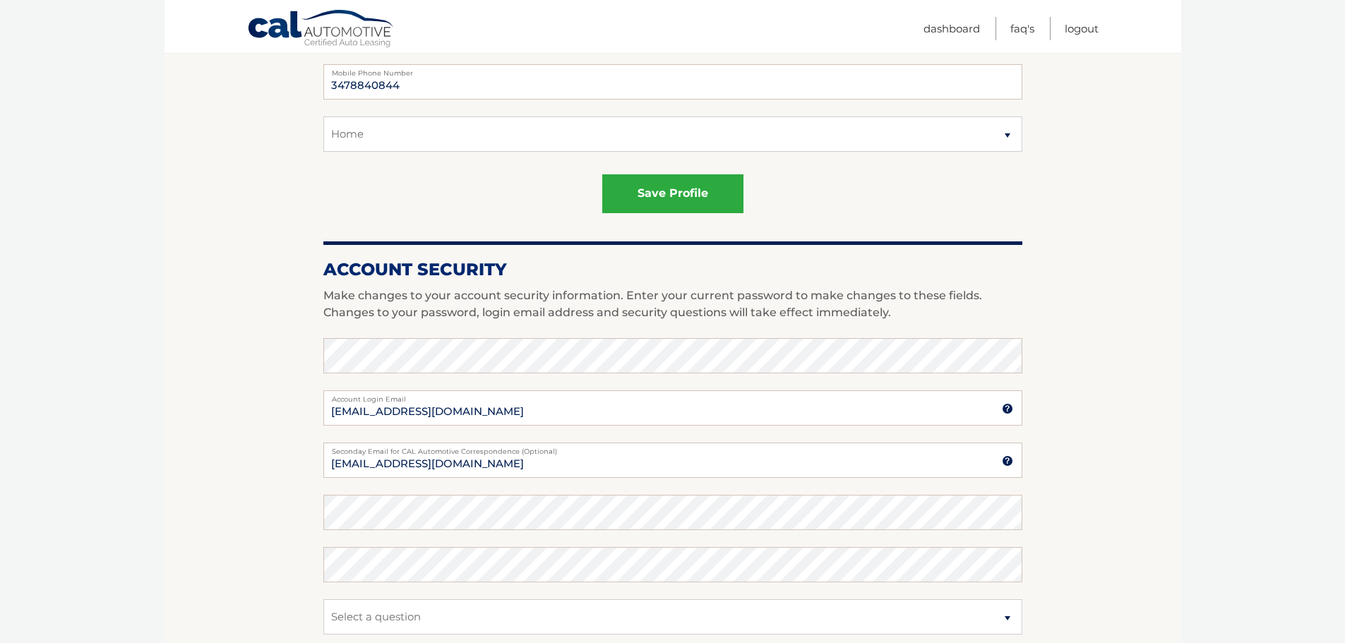
scroll to position [494, 0]
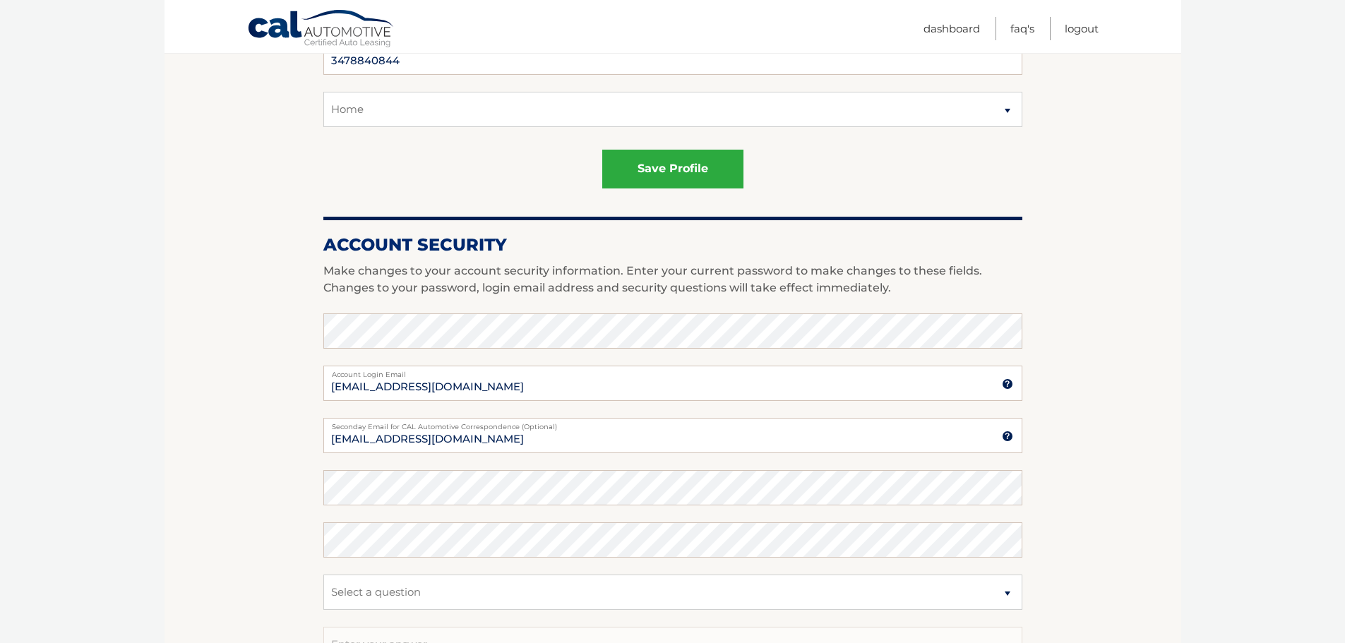
click at [1006, 436] on img at bounding box center [1007, 436] width 11 height 11
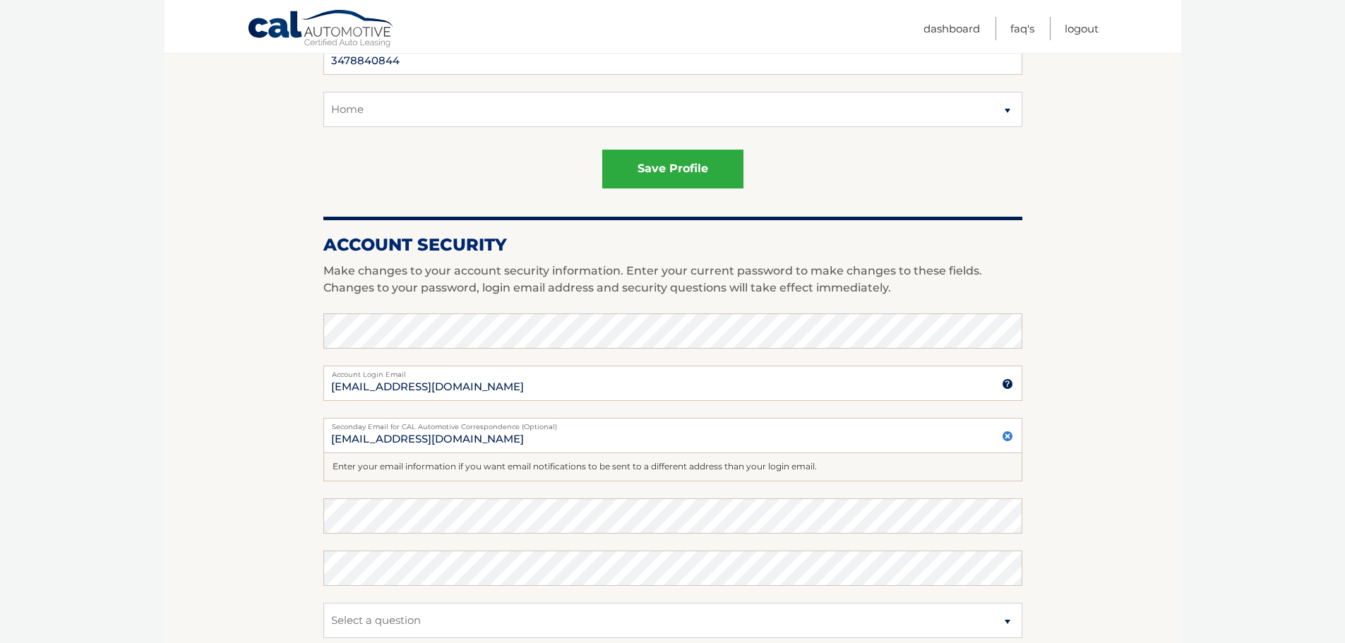
click at [1116, 209] on section "Account Overview | Edit Profile Thank you for your submission. Address and Cont…" at bounding box center [673, 264] width 1017 height 1171
